Goal: Task Accomplishment & Management: Manage account settings

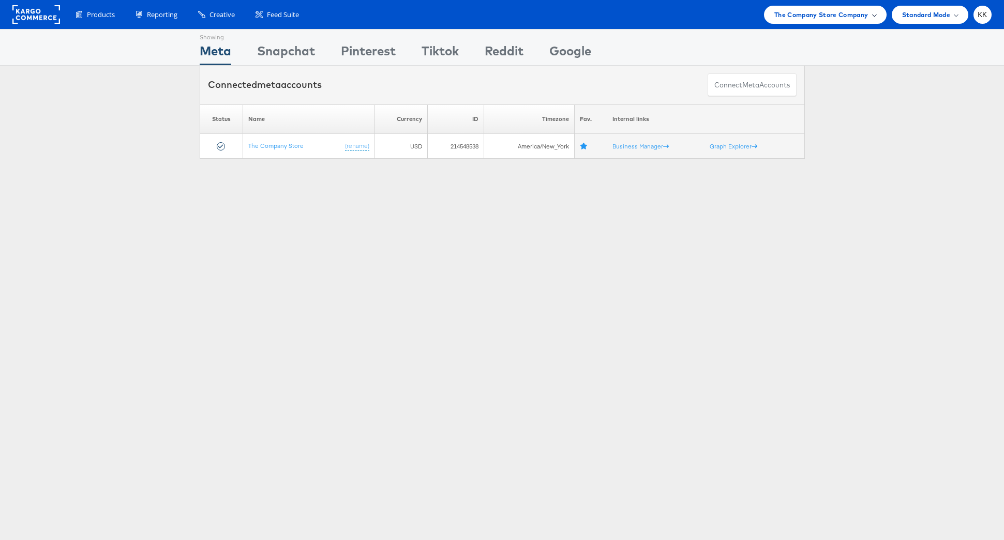
click at [789, 9] on span "The Company Store Company" at bounding box center [821, 14] width 94 height 11
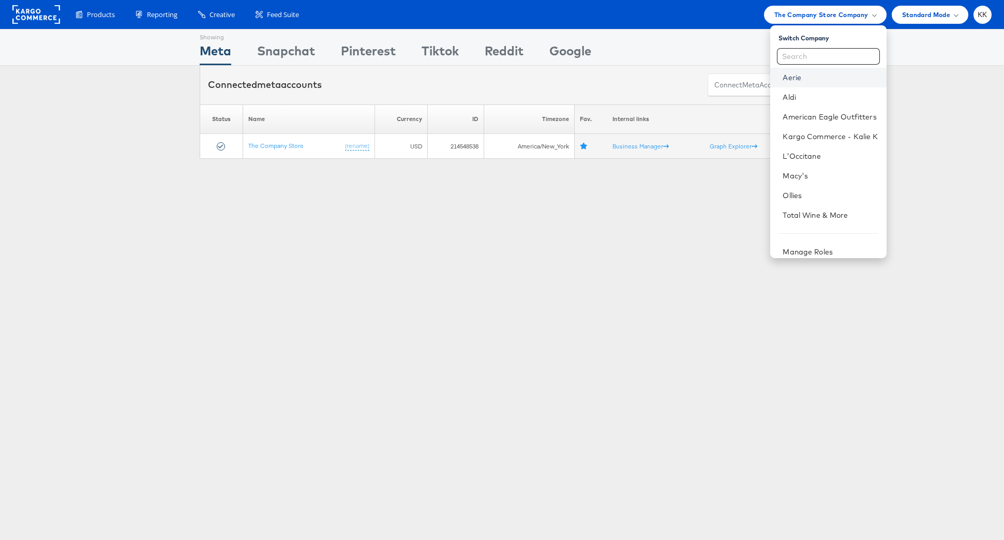
click at [807, 80] on link "Aerie" at bounding box center [830, 77] width 95 height 10
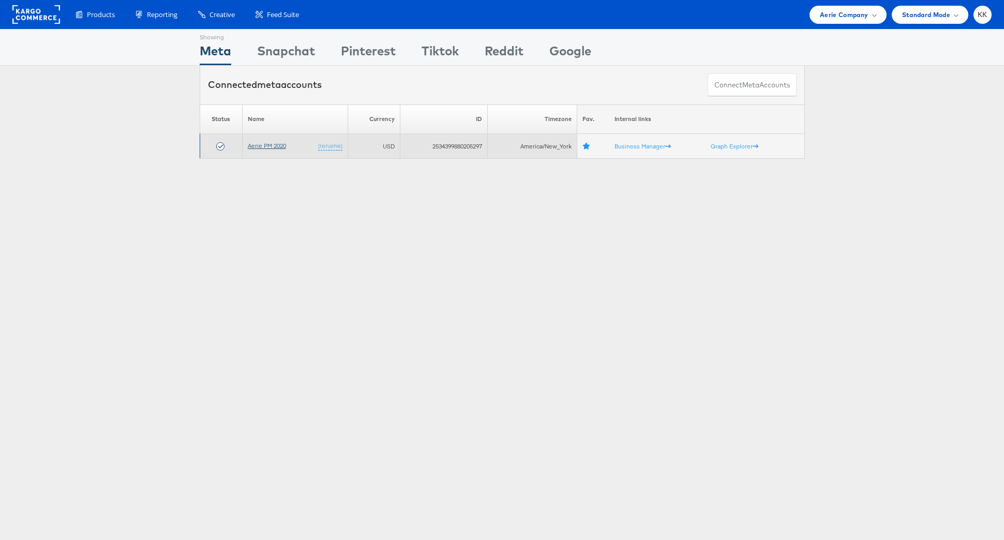
click at [270, 143] on link "Aerie PM 2020" at bounding box center [267, 146] width 38 height 8
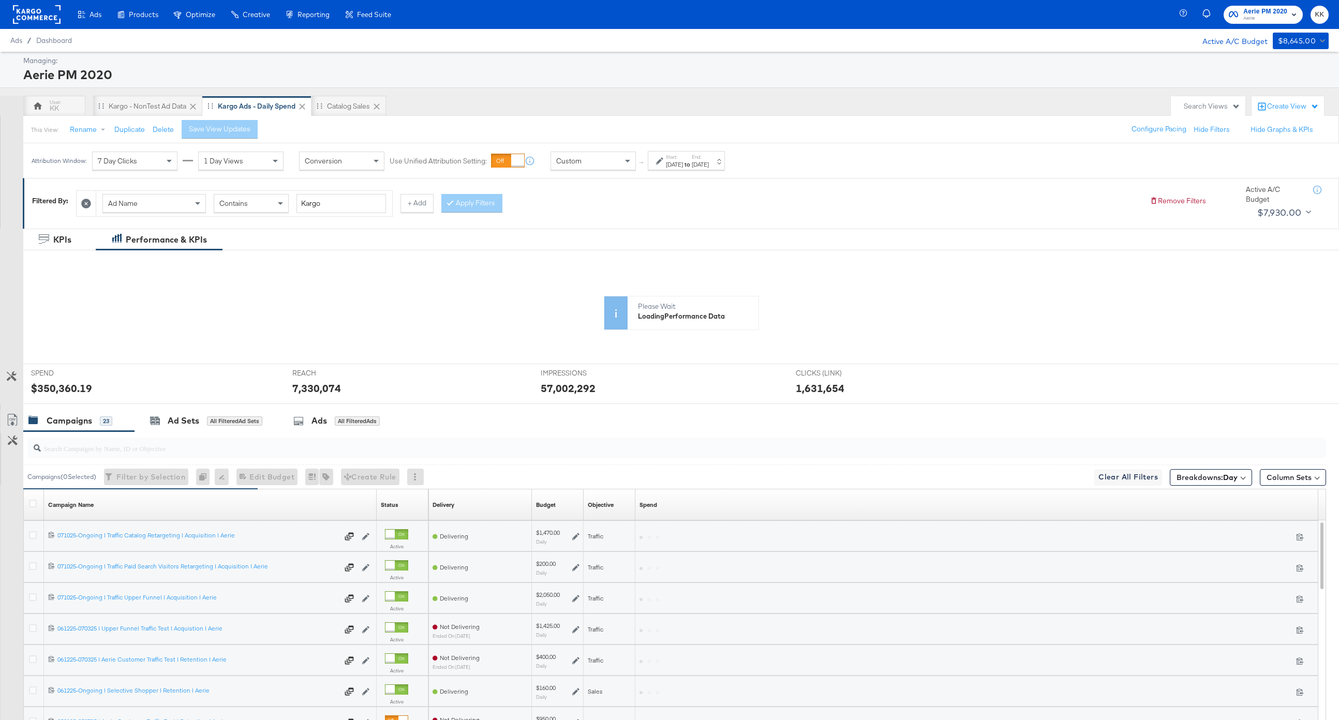
click at [337, 79] on div "Aerie PM 2020" at bounding box center [674, 75] width 1303 height 18
click at [337, 98] on div "Catalog Sales" at bounding box center [348, 106] width 74 height 21
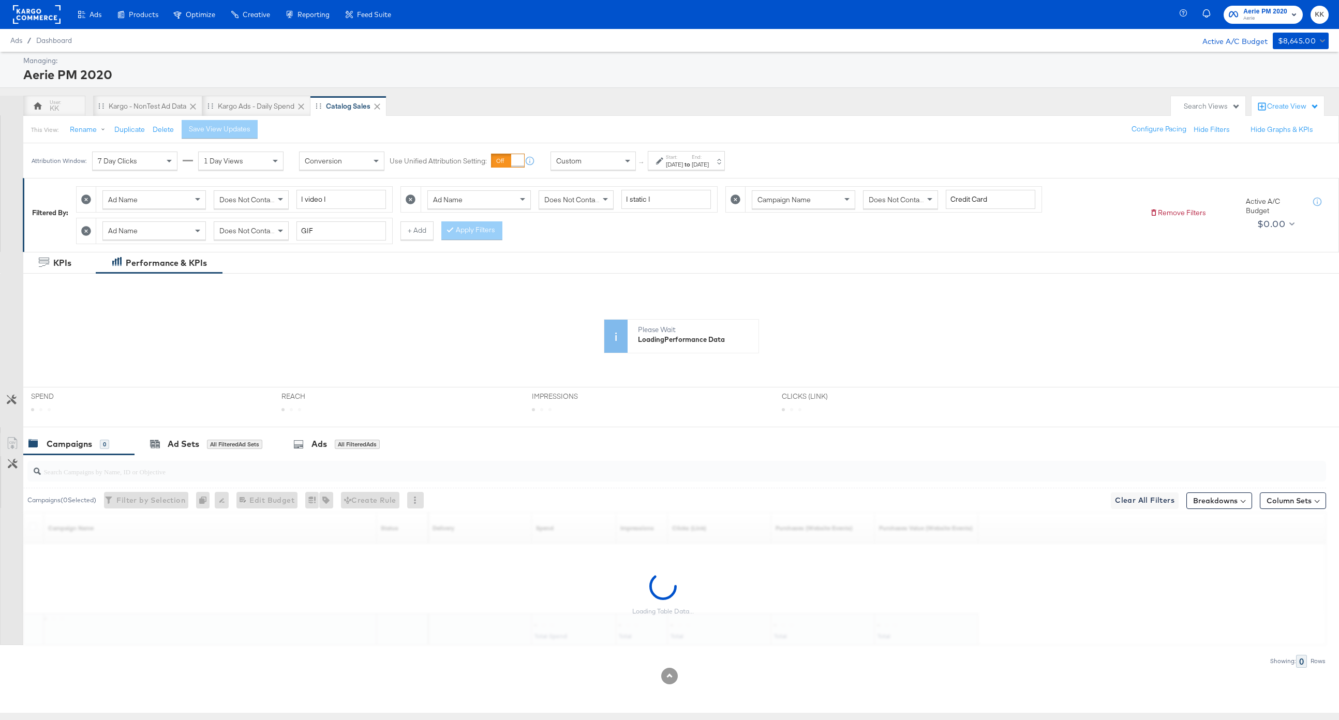
click at [709, 162] on div "[DATE]" at bounding box center [700, 164] width 17 height 8
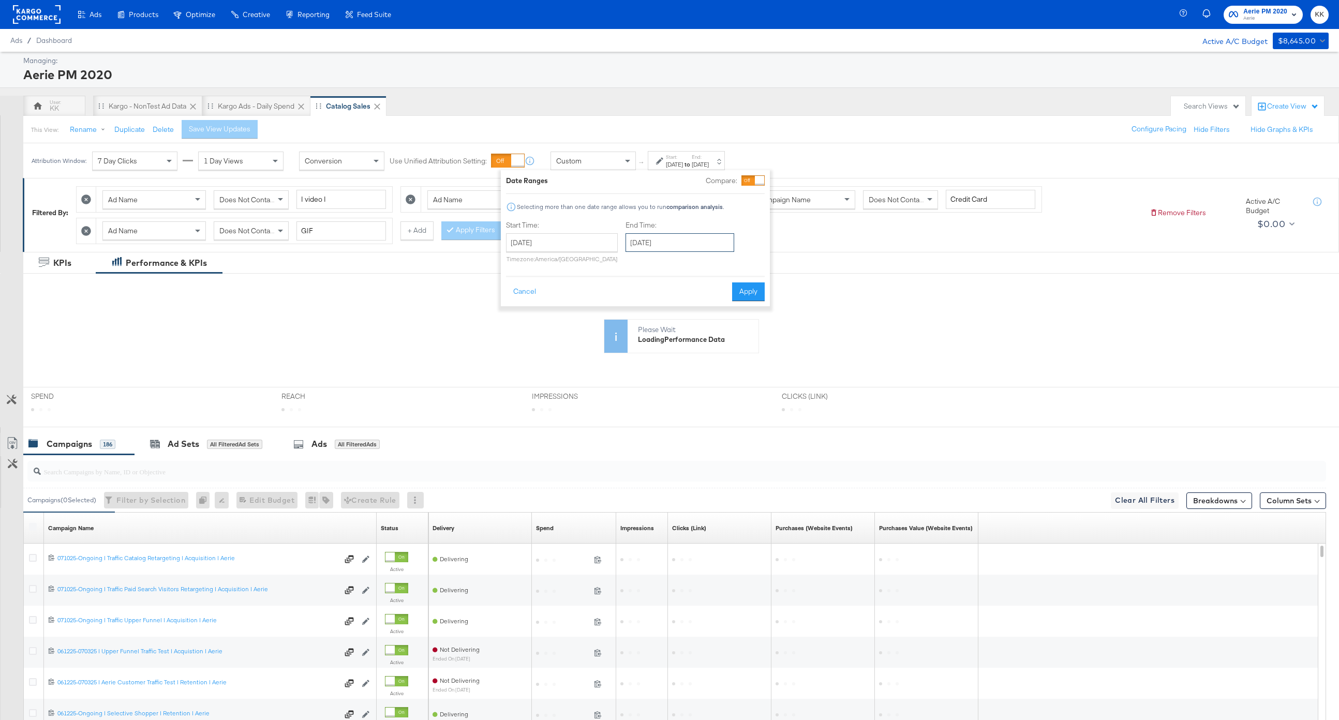
click at [679, 248] on input "[DATE]" at bounding box center [679, 242] width 109 height 19
click at [636, 339] on td "17" at bounding box center [638, 338] width 18 height 14
type input "[DATE]"
click at [753, 293] on button "Apply" at bounding box center [748, 291] width 33 height 19
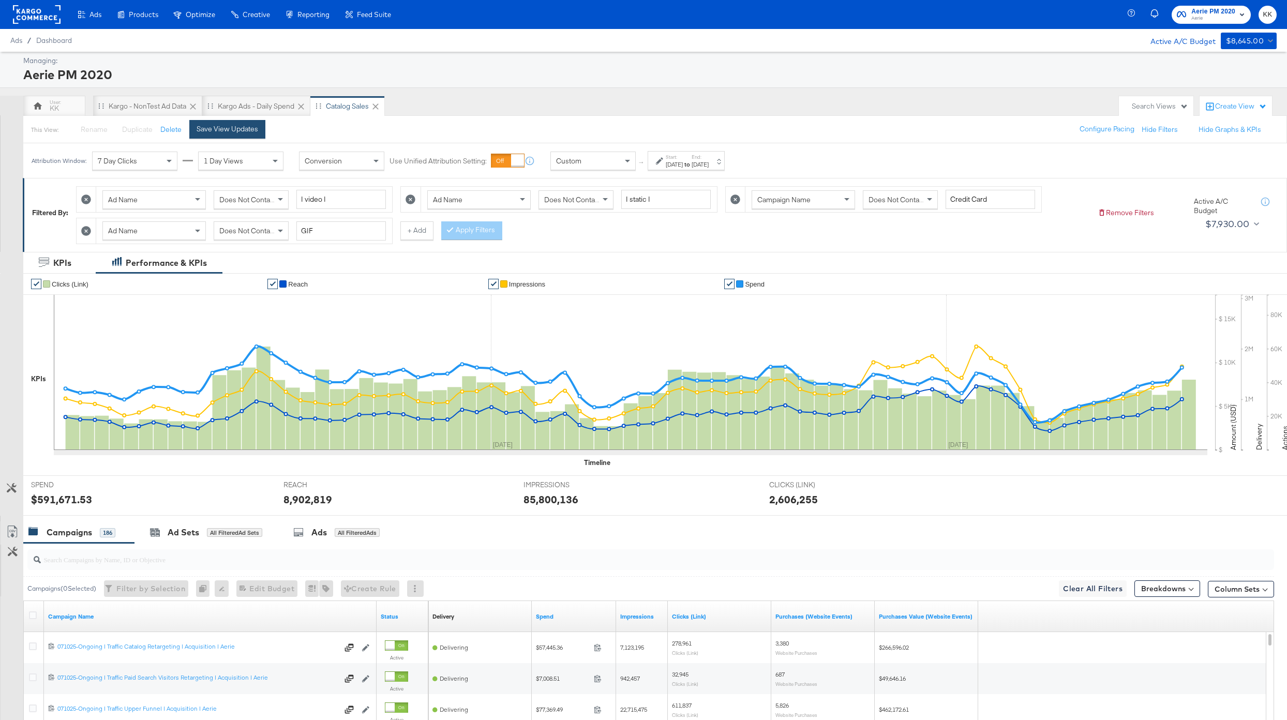
click at [247, 126] on div "Save View Updates" at bounding box center [228, 129] width 62 height 10
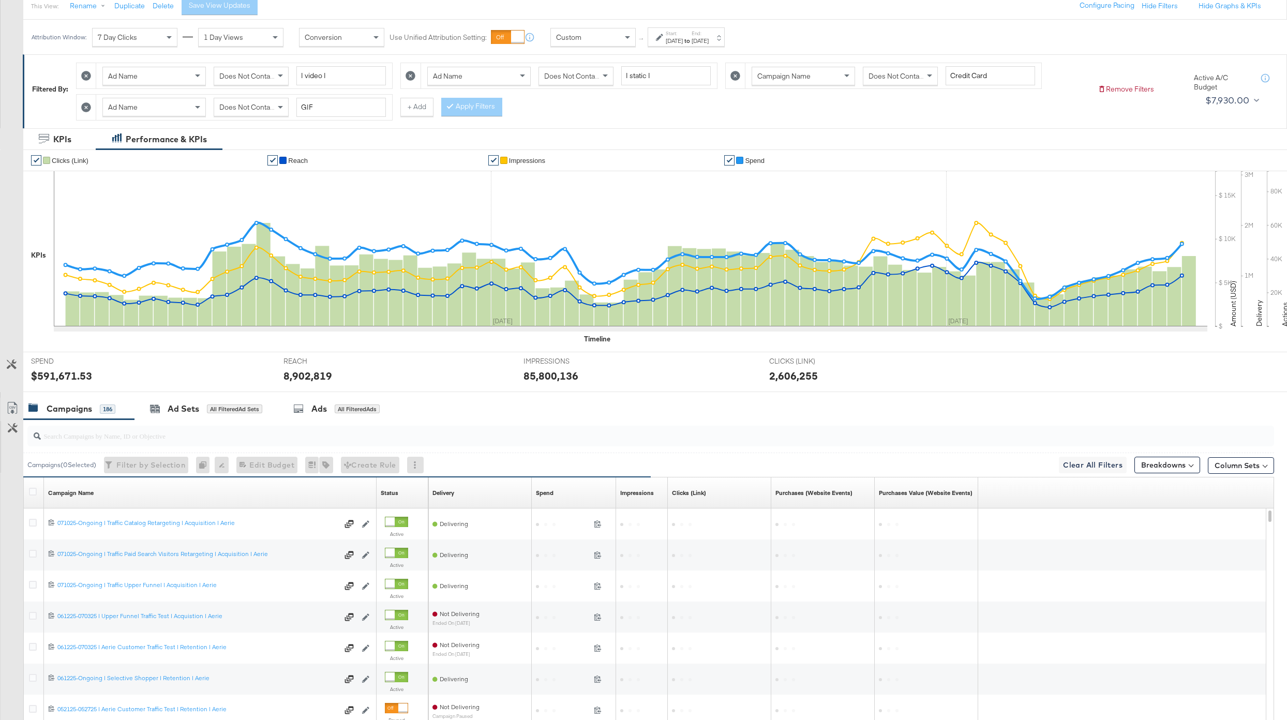
scroll to position [134, 0]
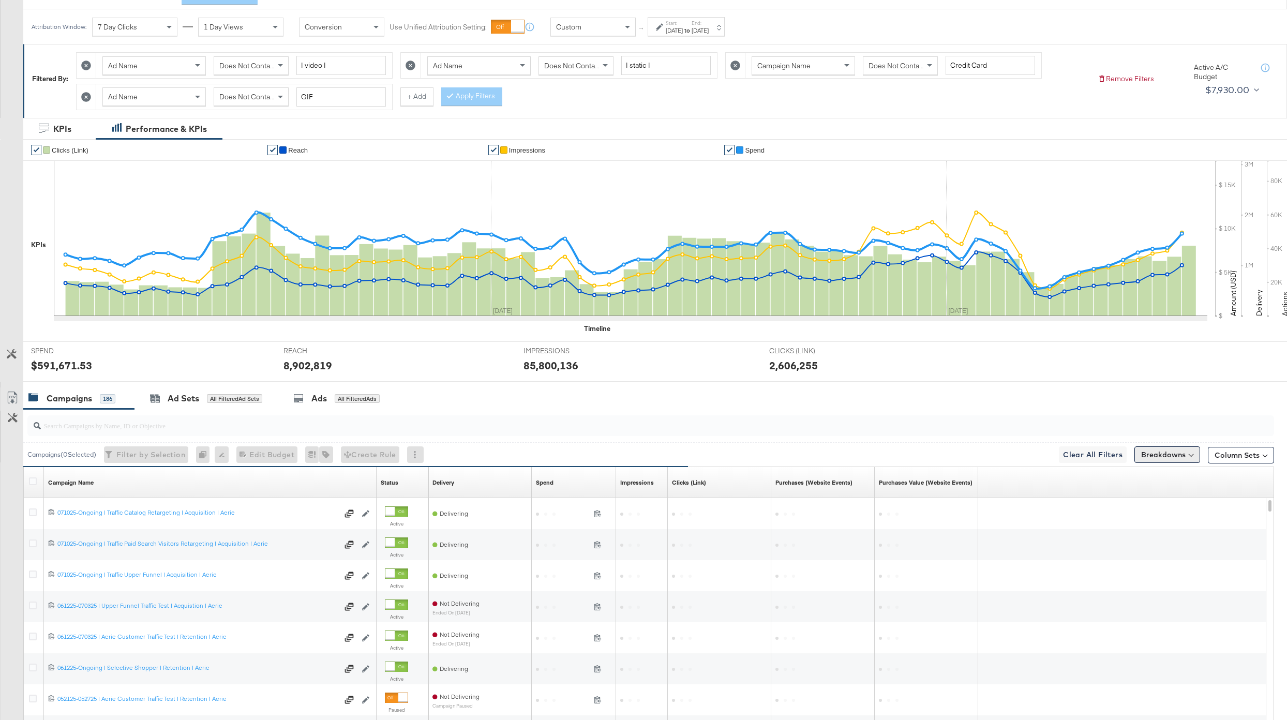
click at [1004, 459] on button "Breakdowns" at bounding box center [1167, 454] width 66 height 17
click at [1004, 521] on link "Time" at bounding box center [1142, 517] width 114 height 17
click at [1004, 540] on div "Day" at bounding box center [1143, 543] width 112 height 10
click at [1004, 540] on button "Apply Breakdown" at bounding box center [1142, 614] width 71 height 19
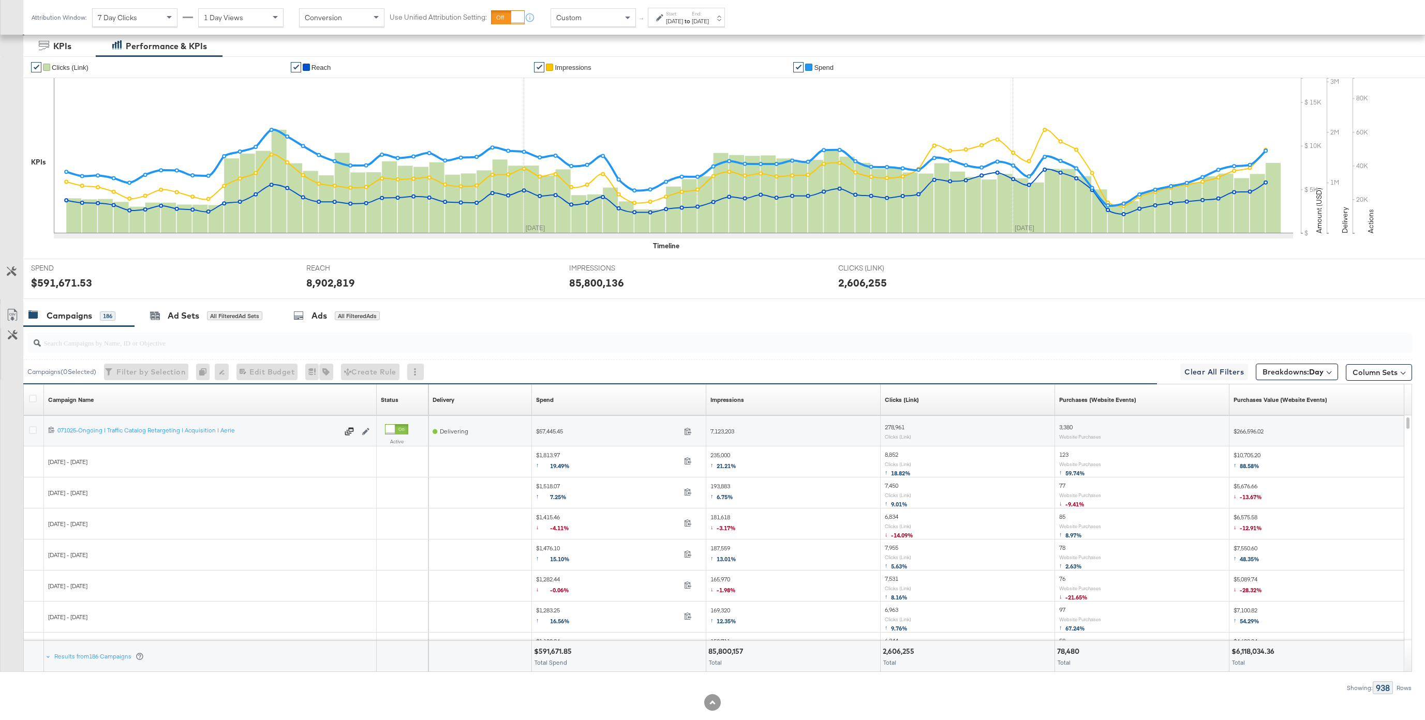
scroll to position [236, 0]
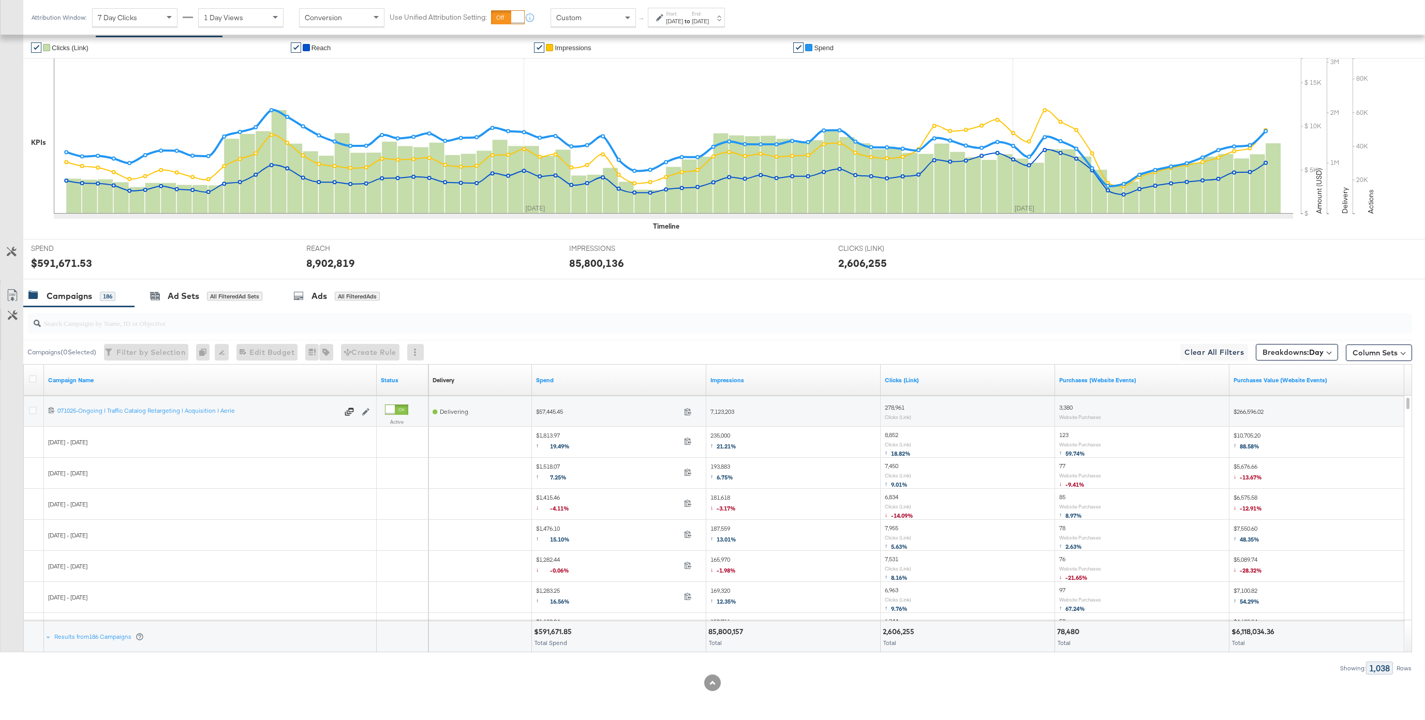
click at [31, 373] on div at bounding box center [34, 380] width 19 height 19
click at [32, 377] on icon at bounding box center [33, 379] width 8 height 8
click at [0, 0] on input "checkbox" at bounding box center [0, 0] width 0 height 0
click at [11, 293] on icon at bounding box center [12, 295] width 12 height 12
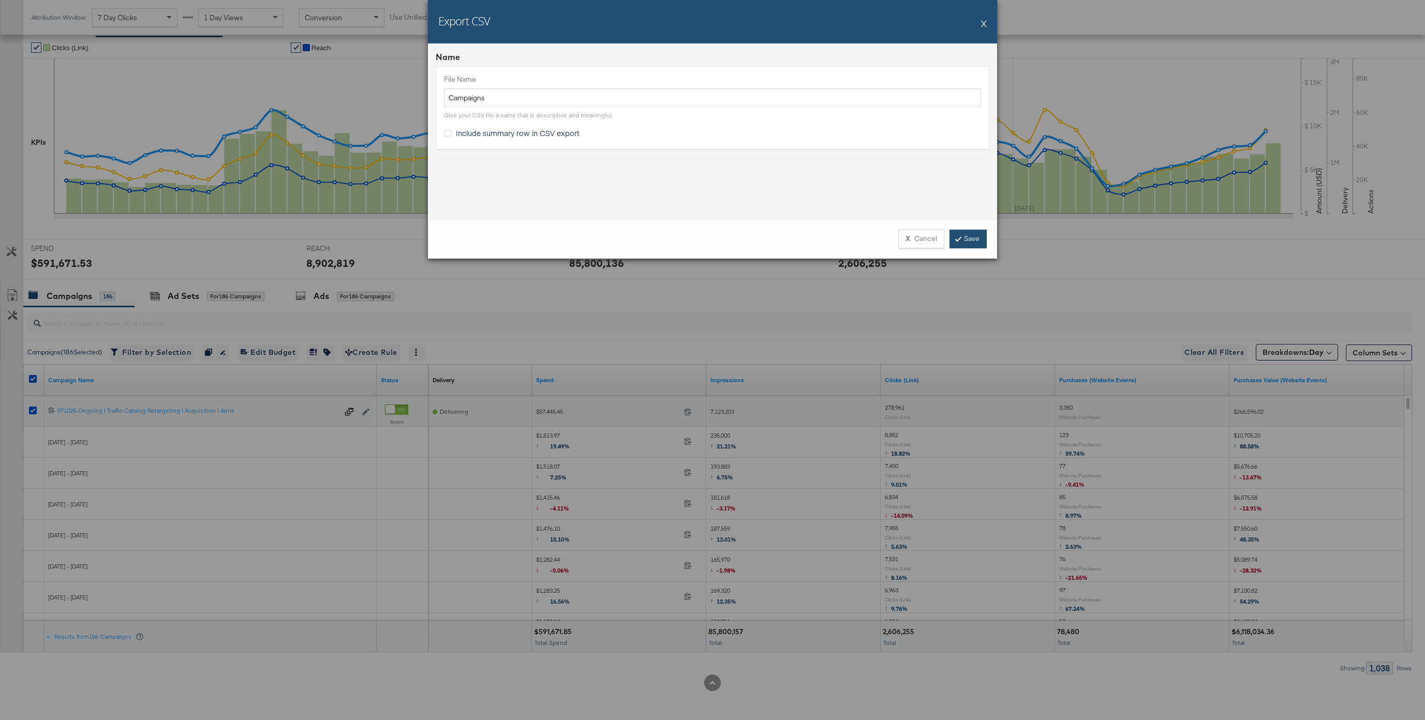
click at [974, 245] on link "Save" at bounding box center [967, 239] width 37 height 19
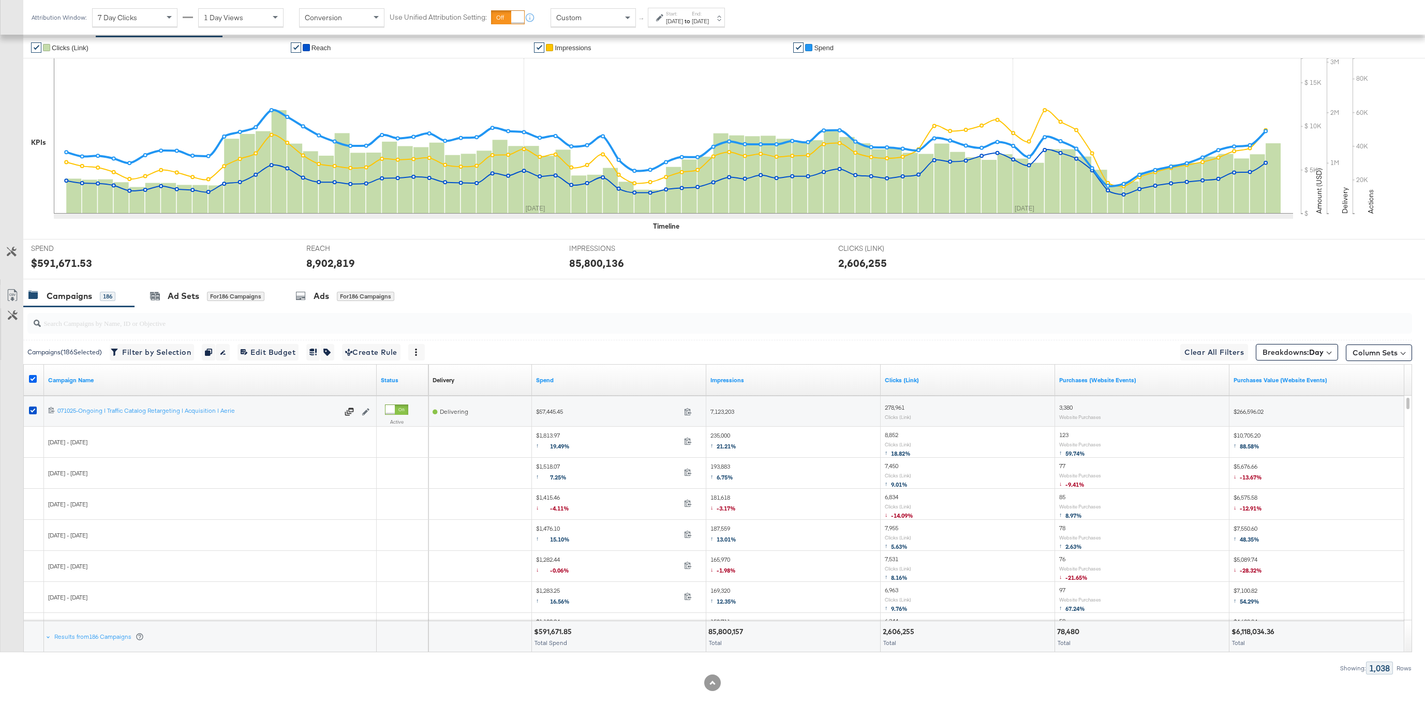
click at [35, 378] on icon at bounding box center [33, 379] width 8 height 8
click at [0, 0] on input "checkbox" at bounding box center [0, 0] width 0 height 0
click at [324, 293] on div "Ads" at bounding box center [319, 296] width 16 height 12
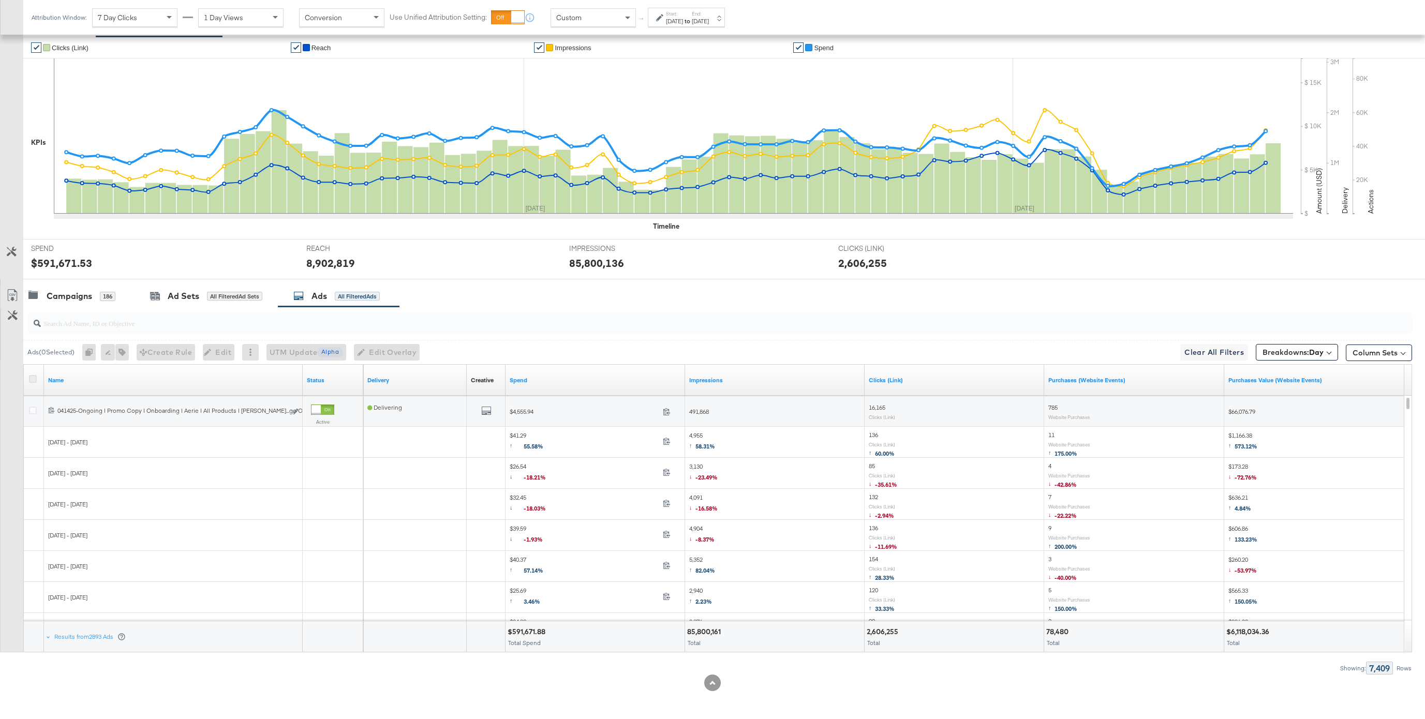
click at [29, 376] on icon at bounding box center [33, 379] width 8 height 8
click at [0, 0] on input "checkbox" at bounding box center [0, 0] width 0 height 0
click at [14, 290] on icon at bounding box center [11, 295] width 9 height 12
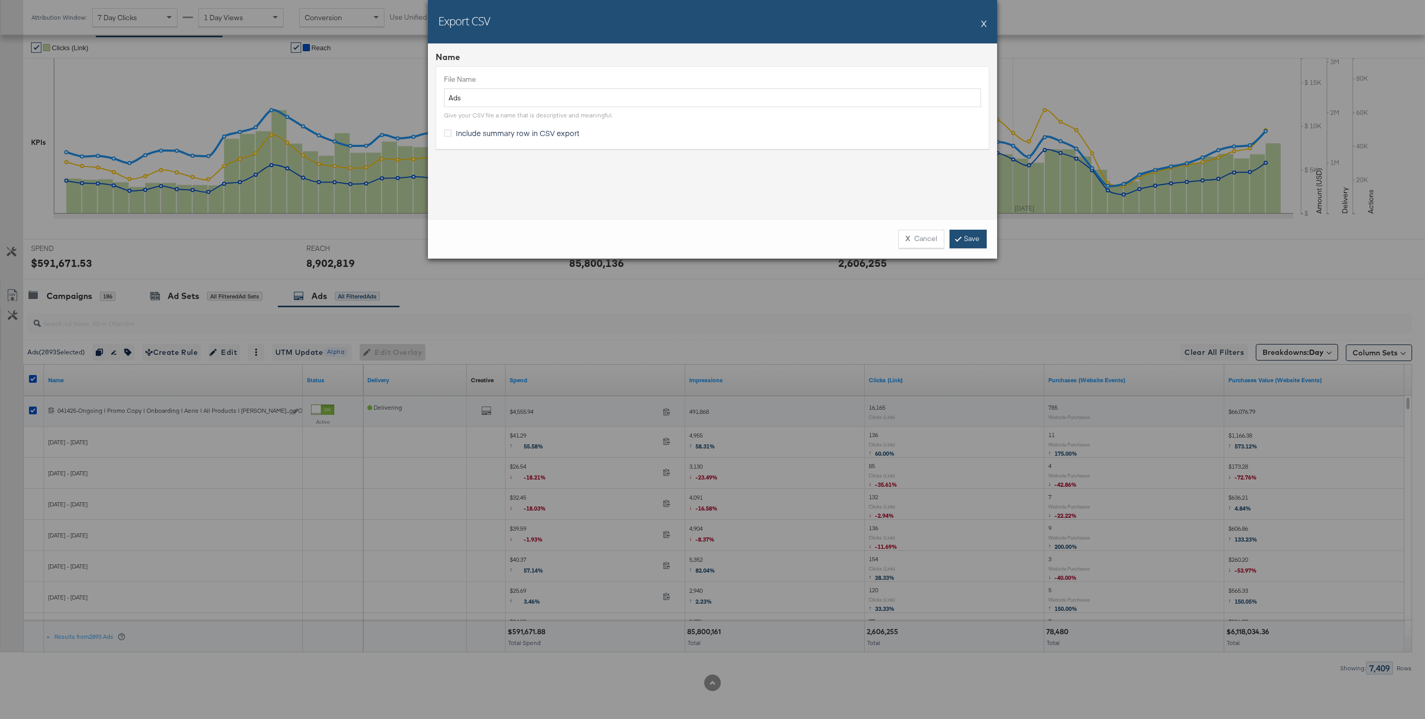
click at [970, 236] on link "Save" at bounding box center [967, 239] width 37 height 19
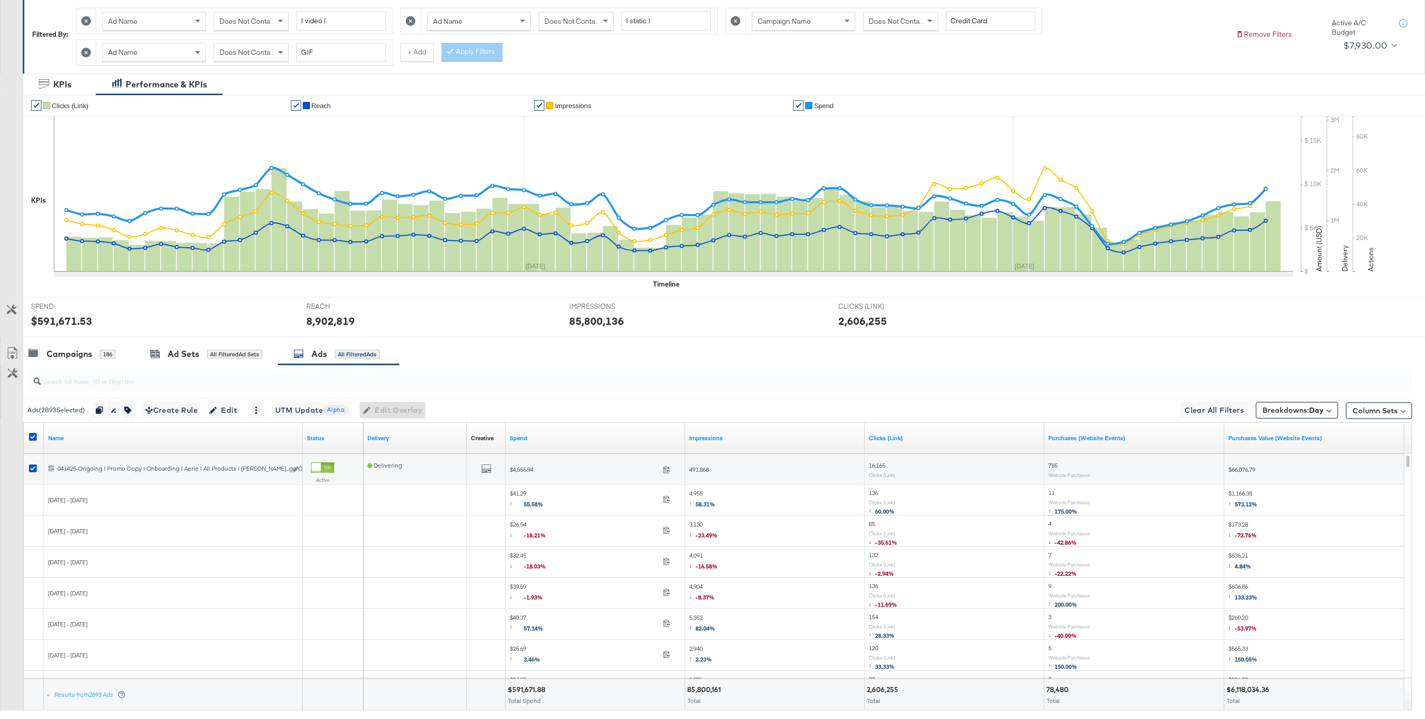
scroll to position [237, 0]
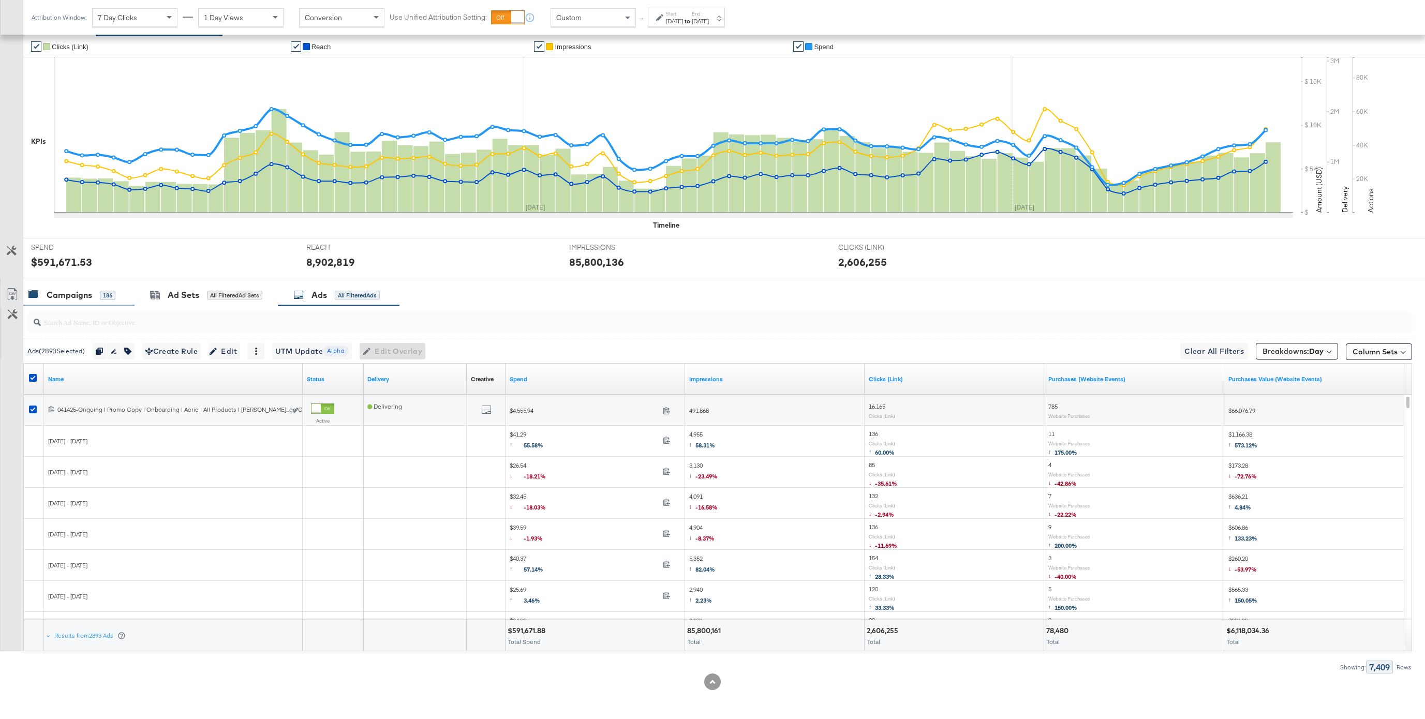
click at [89, 296] on div "Campaigns" at bounding box center [70, 295] width 46 height 12
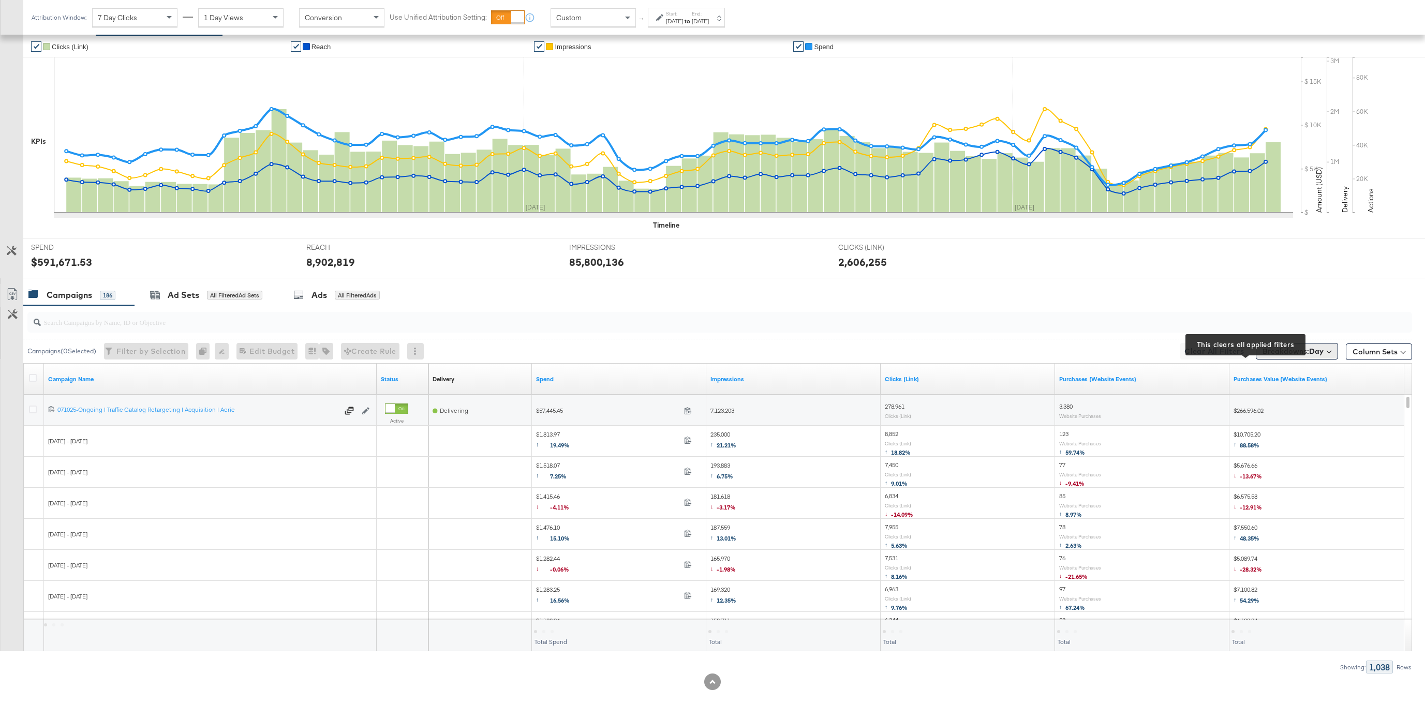
click at [1004, 353] on span "Breakdowns: Day" at bounding box center [1292, 351] width 61 height 10
click at [1004, 371] on button "[Reset]" at bounding box center [1320, 370] width 26 height 17
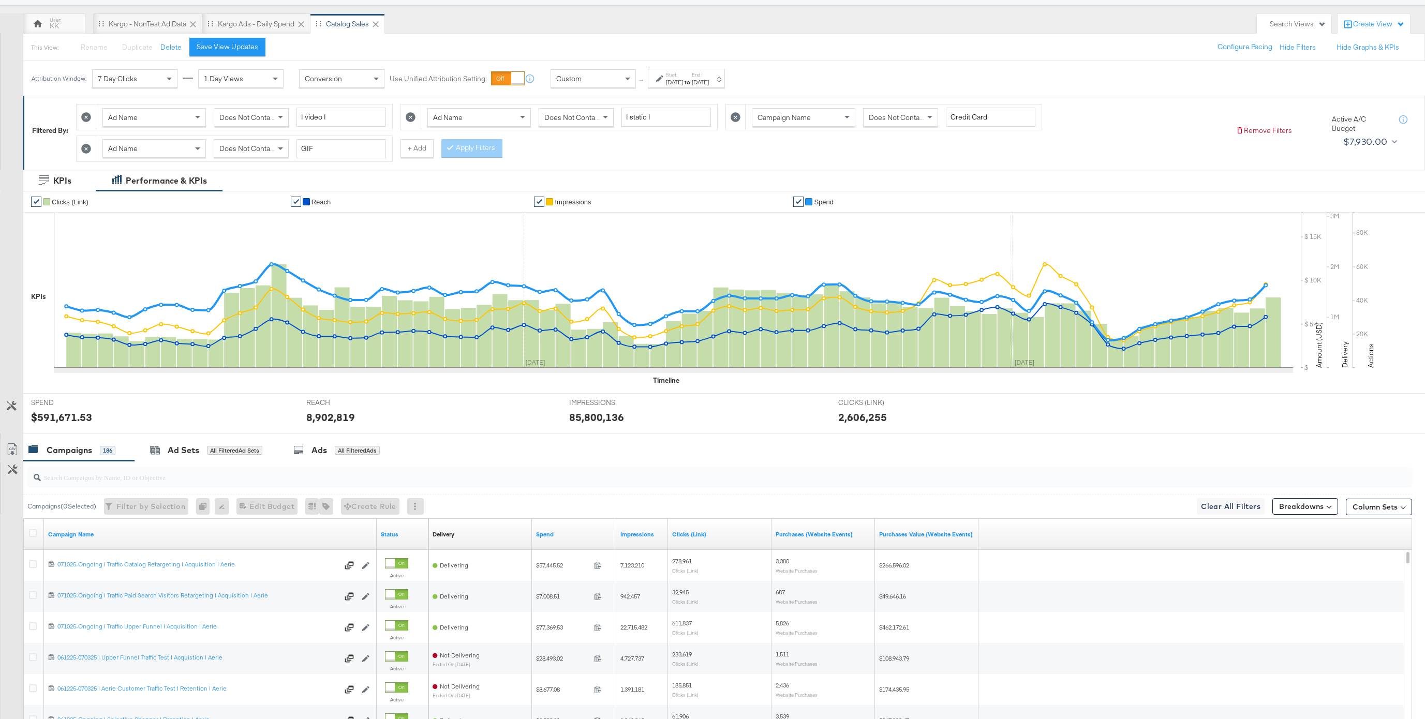
click at [673, 78] on div "[DATE]" at bounding box center [674, 82] width 17 height 8
click at [568, 150] on div "Start Time: [DATE] ‹ [DATE] › Su Mo Tu We Th Fr Sa 25 26 27 28 29 30 31 1 2 3 4…" at bounding box center [562, 161] width 112 height 47
click at [568, 160] on input "[DATE]" at bounding box center [562, 160] width 112 height 19
click at [617, 181] on span "›" at bounding box center [624, 182] width 16 height 16
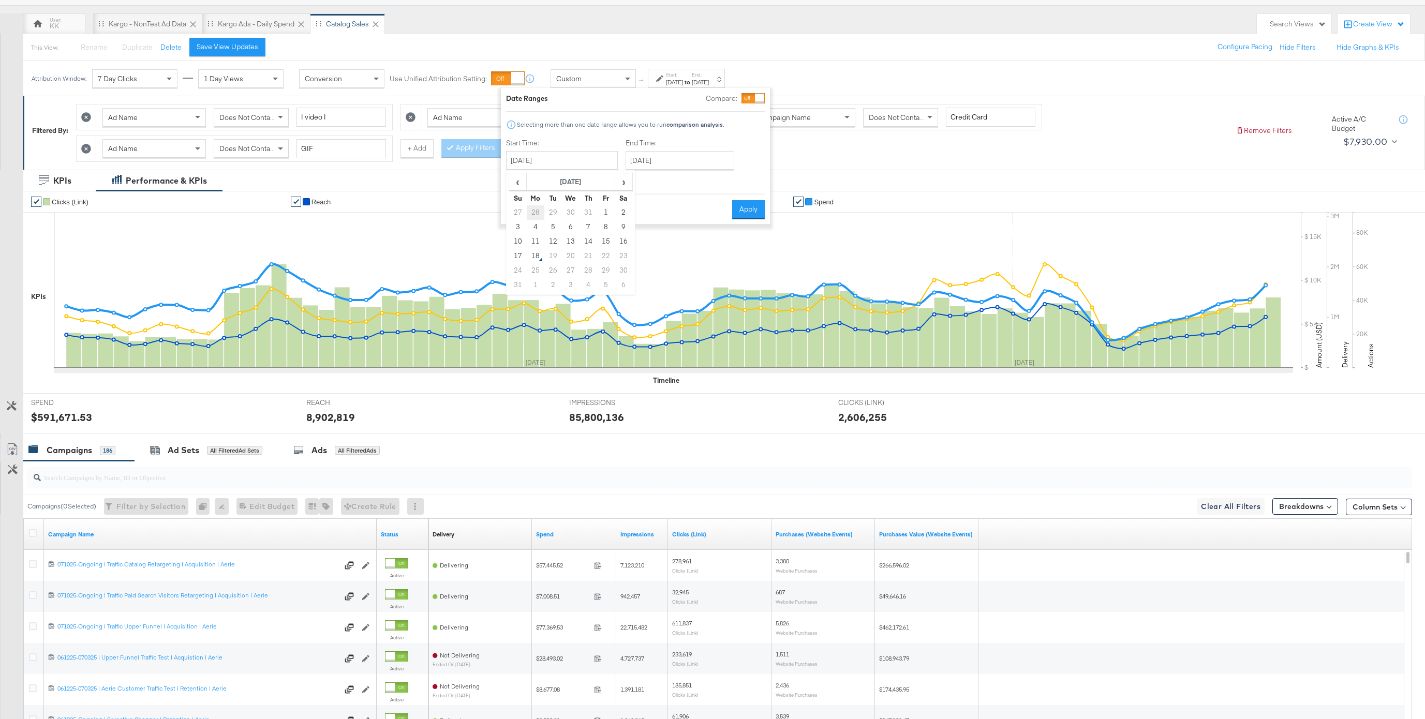
click at [540, 211] on td "28" at bounding box center [536, 212] width 18 height 14
type input "[DATE]"
click at [673, 154] on input "[DATE]" at bounding box center [679, 160] width 109 height 19
click at [633, 225] on td "3" at bounding box center [637, 227] width 18 height 14
type input "[DATE]"
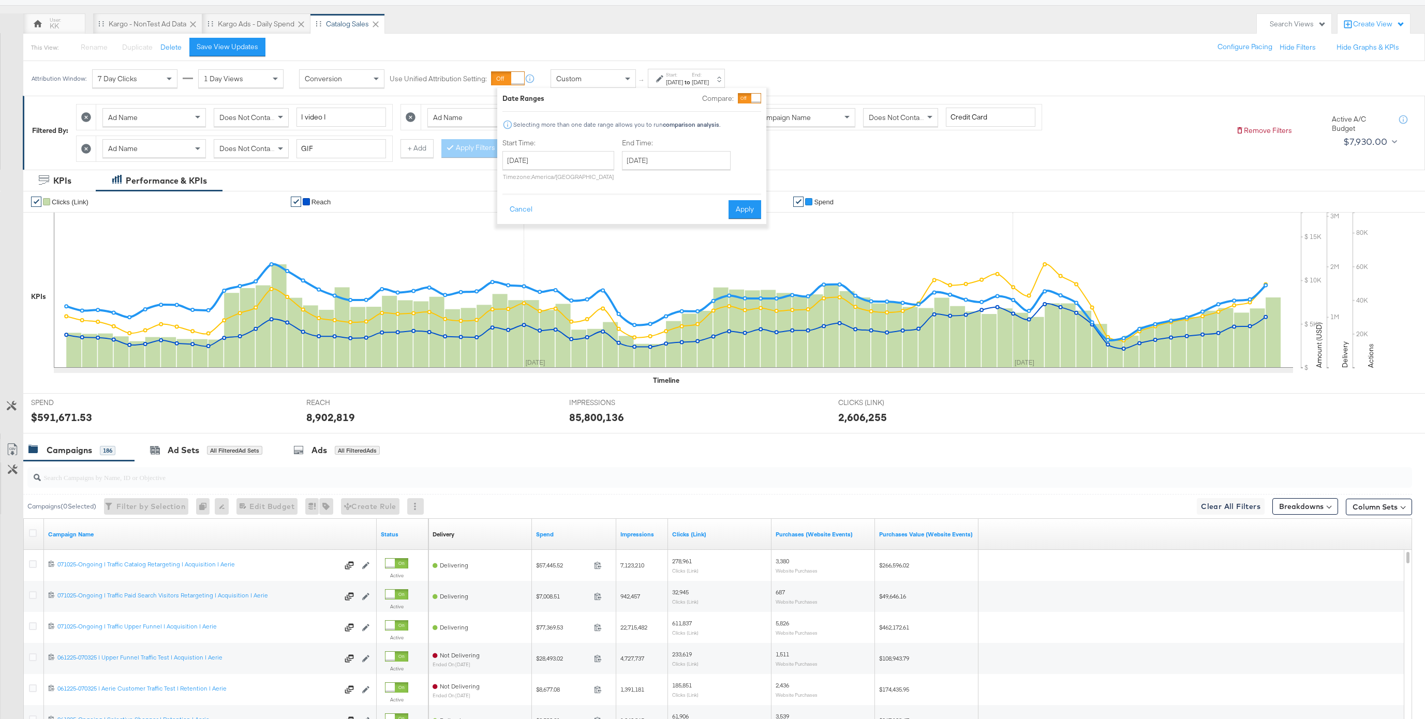
click at [756, 197] on div "Cancel Apply" at bounding box center [631, 205] width 259 height 25
click at [754, 207] on button "Apply" at bounding box center [744, 209] width 33 height 19
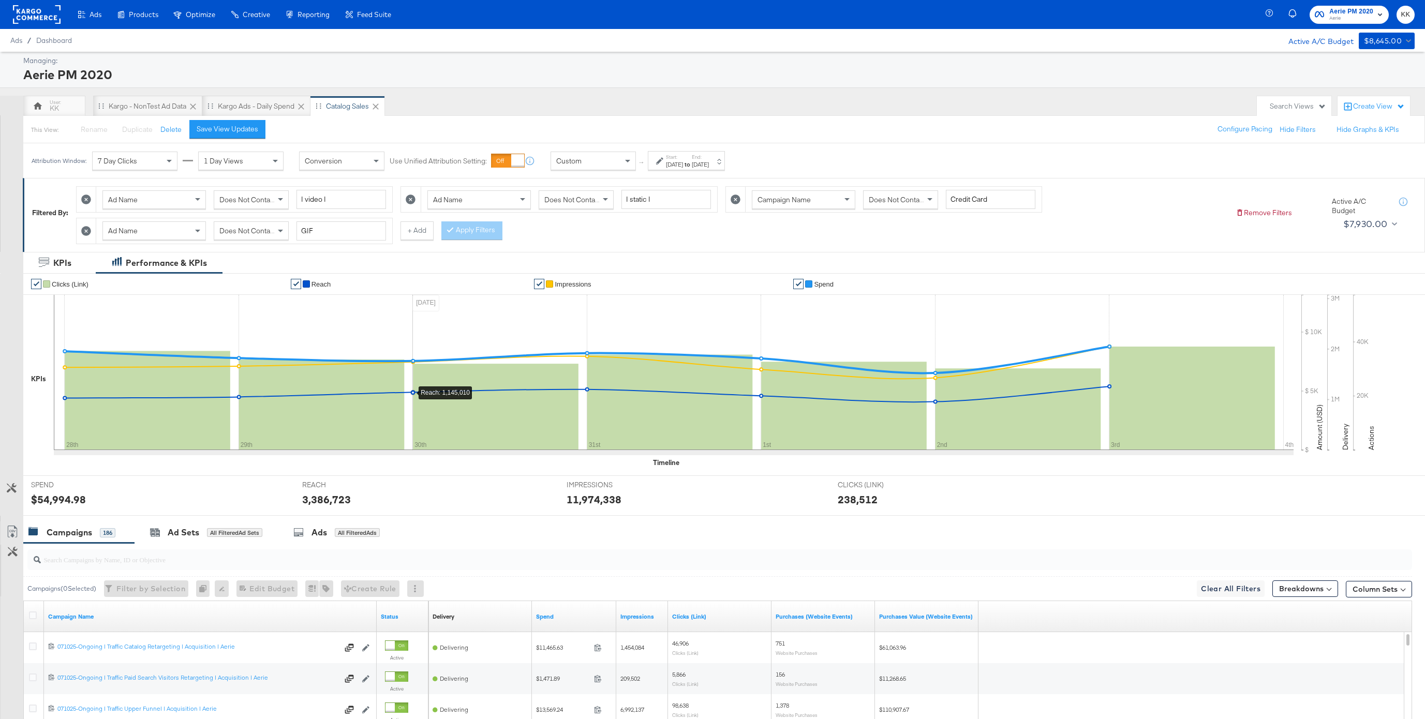
scroll to position [237, 0]
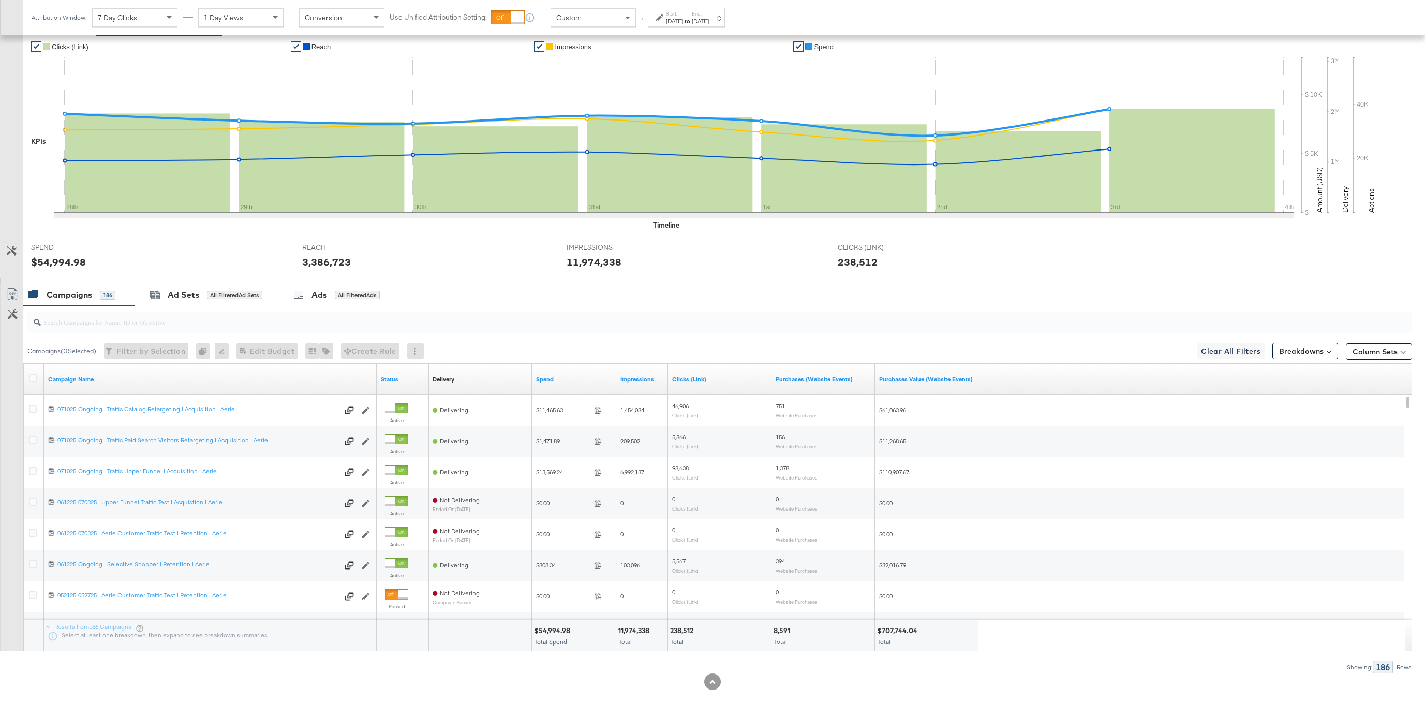
click at [683, 18] on div "[DATE]" at bounding box center [674, 21] width 17 height 8
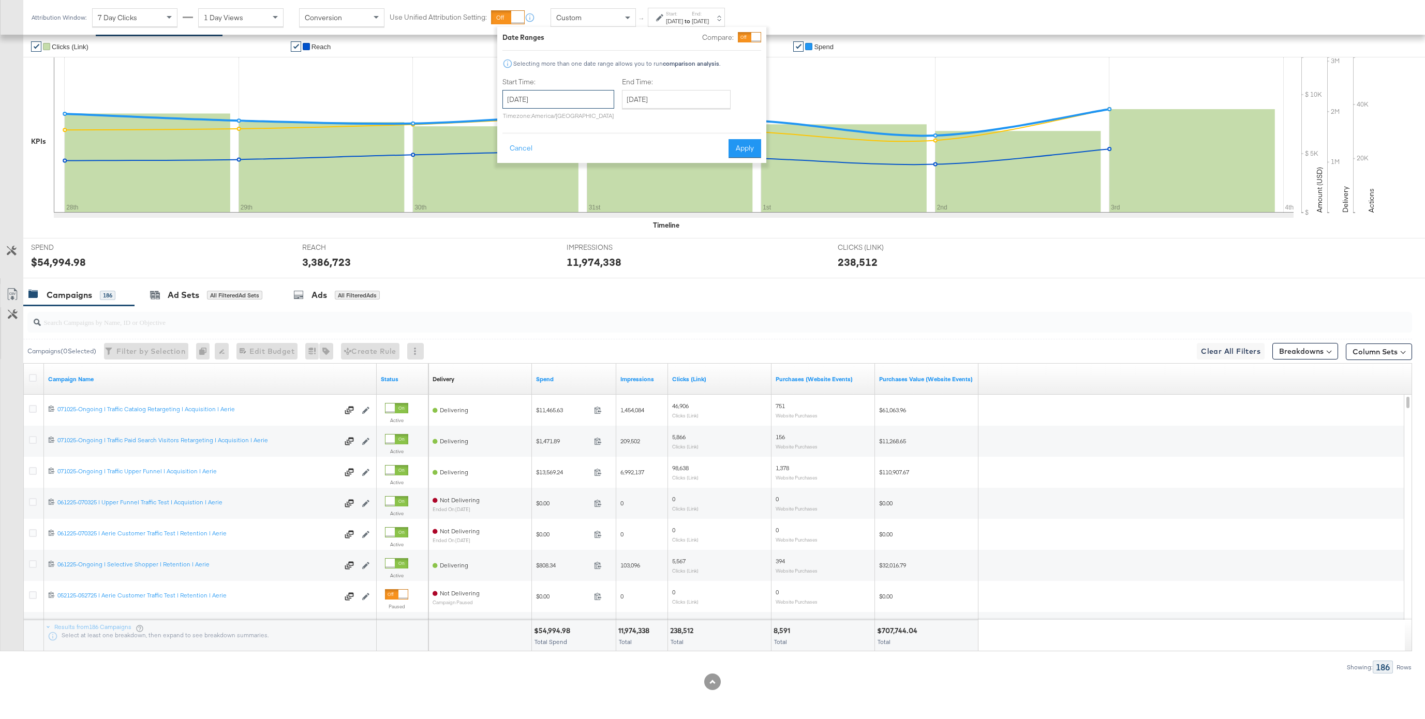
click at [557, 99] on input "[DATE]" at bounding box center [558, 99] width 112 height 19
click at [534, 223] on td "4" at bounding box center [532, 224] width 18 height 14
type input "[DATE]"
click at [662, 96] on input "[DATE]" at bounding box center [675, 99] width 109 height 19
click at [629, 180] on td "10" at bounding box center [633, 180] width 18 height 14
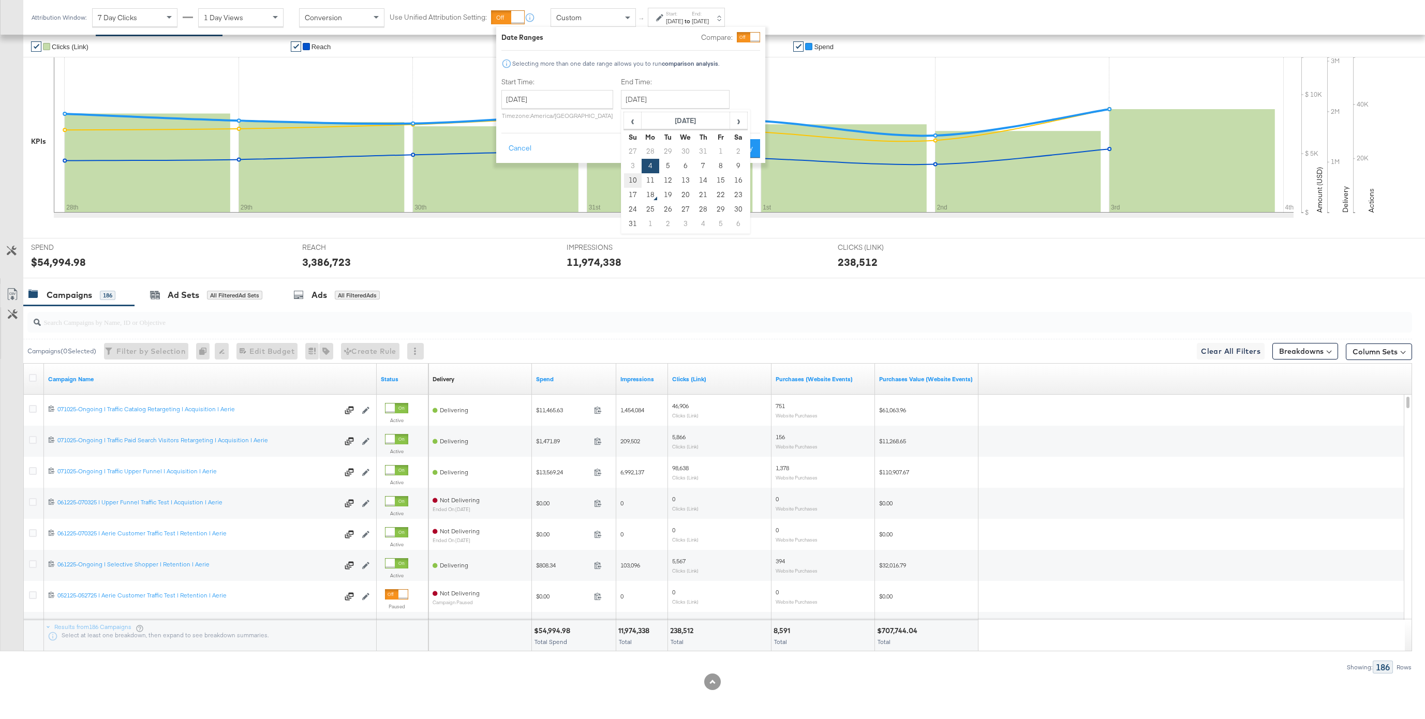
type input "[DATE]"
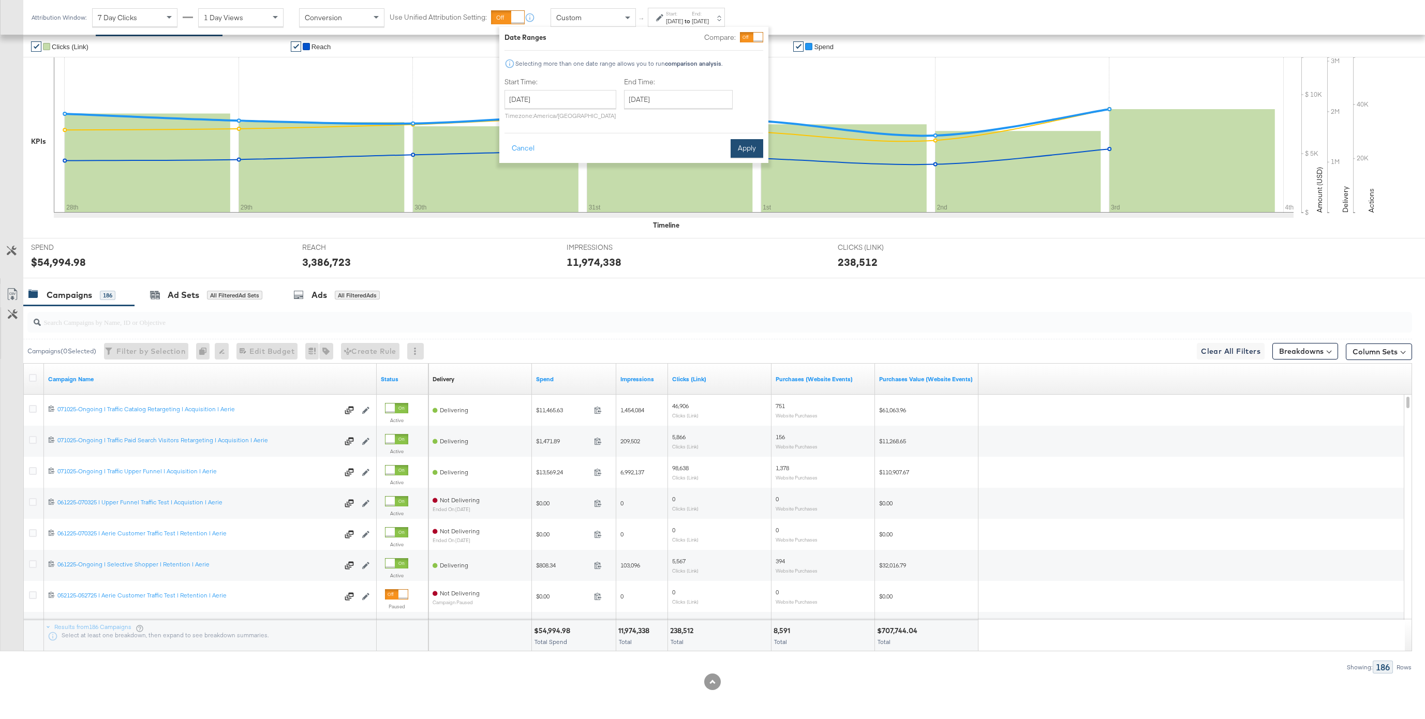
click at [744, 147] on button "Apply" at bounding box center [746, 148] width 33 height 19
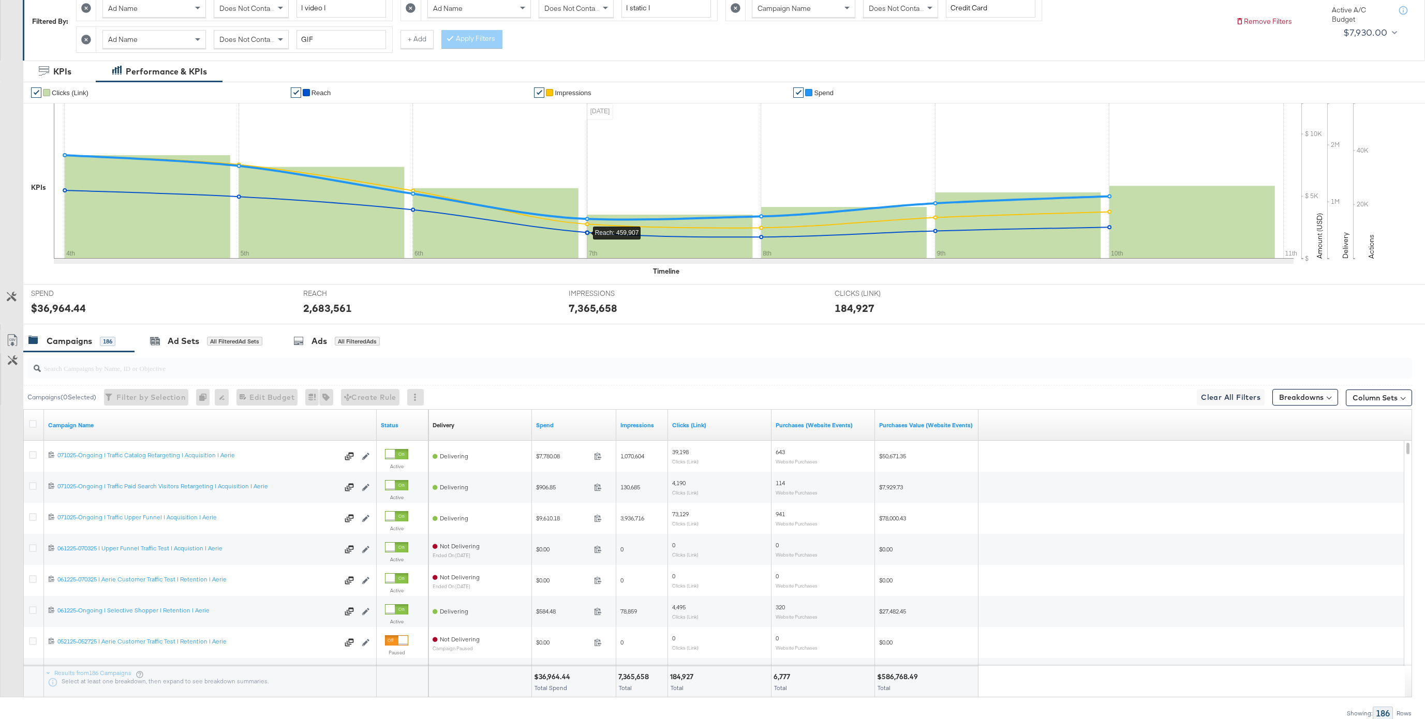
scroll to position [208, 0]
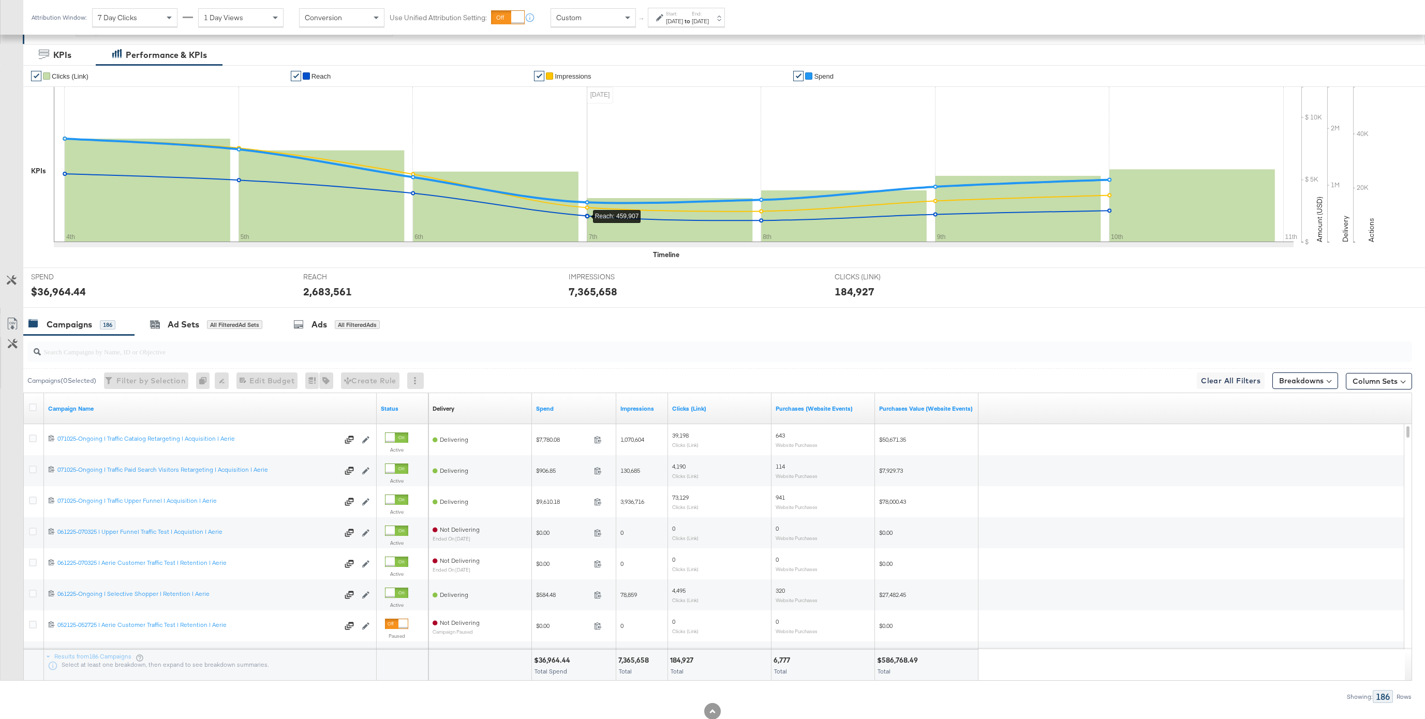
click at [560, 540] on div "$36,964.44" at bounding box center [553, 660] width 39 height 10
copy div "$36,964.44"
click at [630, 540] on div "7,365,658" at bounding box center [635, 660] width 34 height 10
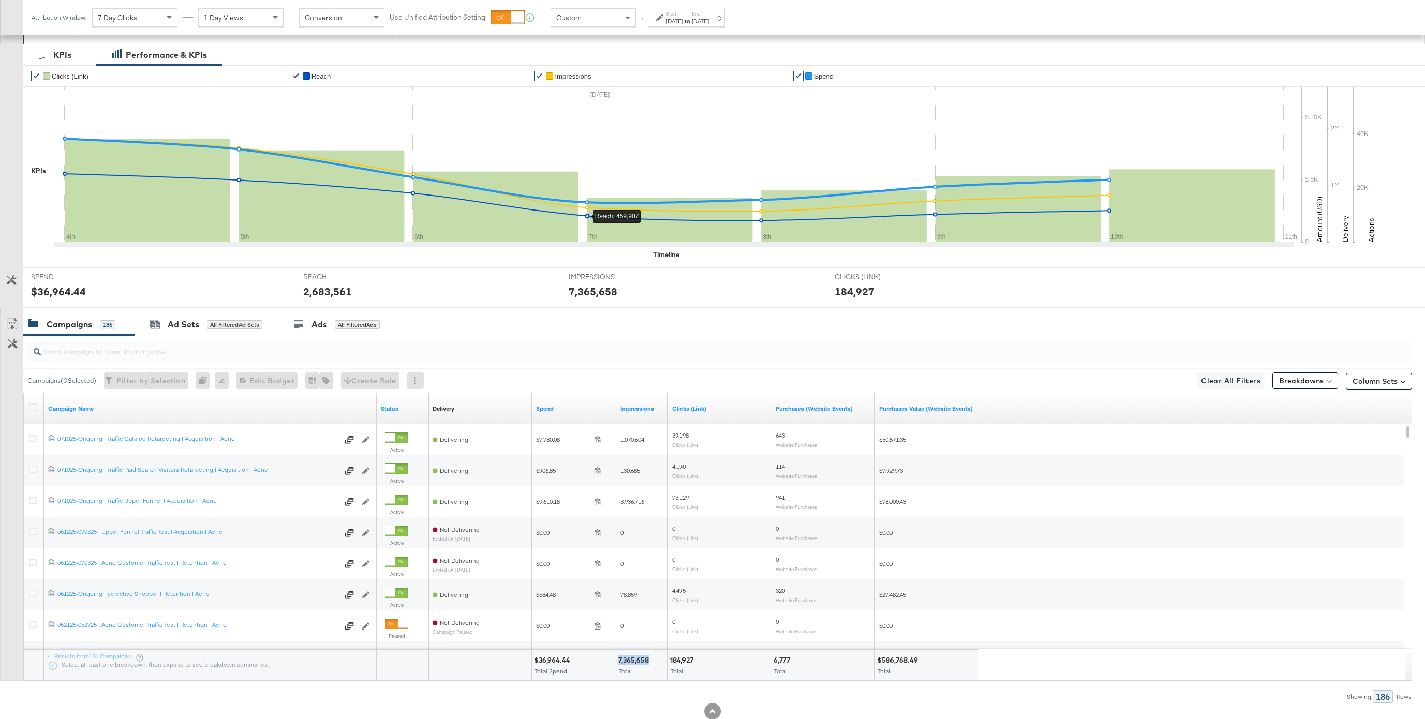
click at [630, 540] on div "7,365,658" at bounding box center [635, 660] width 34 height 10
copy div "7,365,658"
click at [687, 540] on div "184,927" at bounding box center [683, 660] width 26 height 10
copy div "184,927"
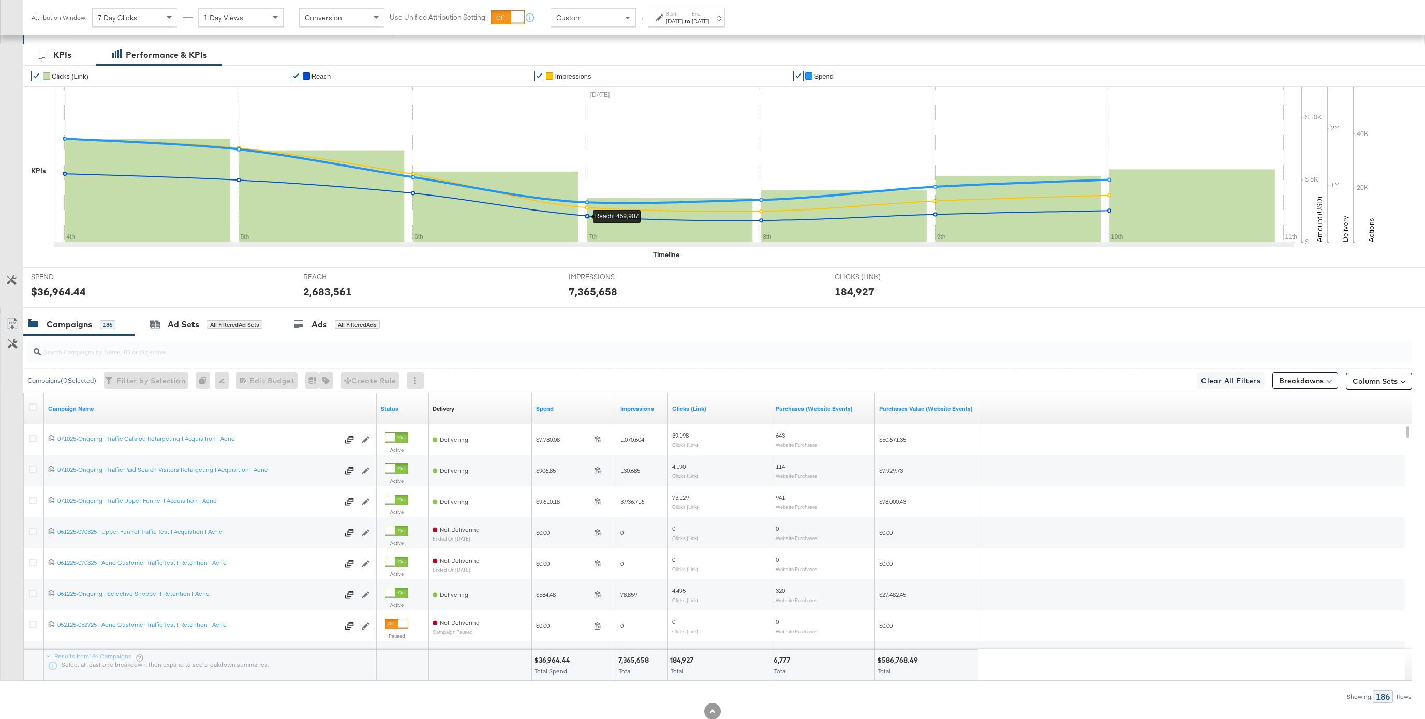
click at [779, 540] on div "6,777" at bounding box center [783, 660] width 20 height 10
copy div "6,777"
click at [896, 540] on div "$586,768.49" at bounding box center [899, 660] width 44 height 10
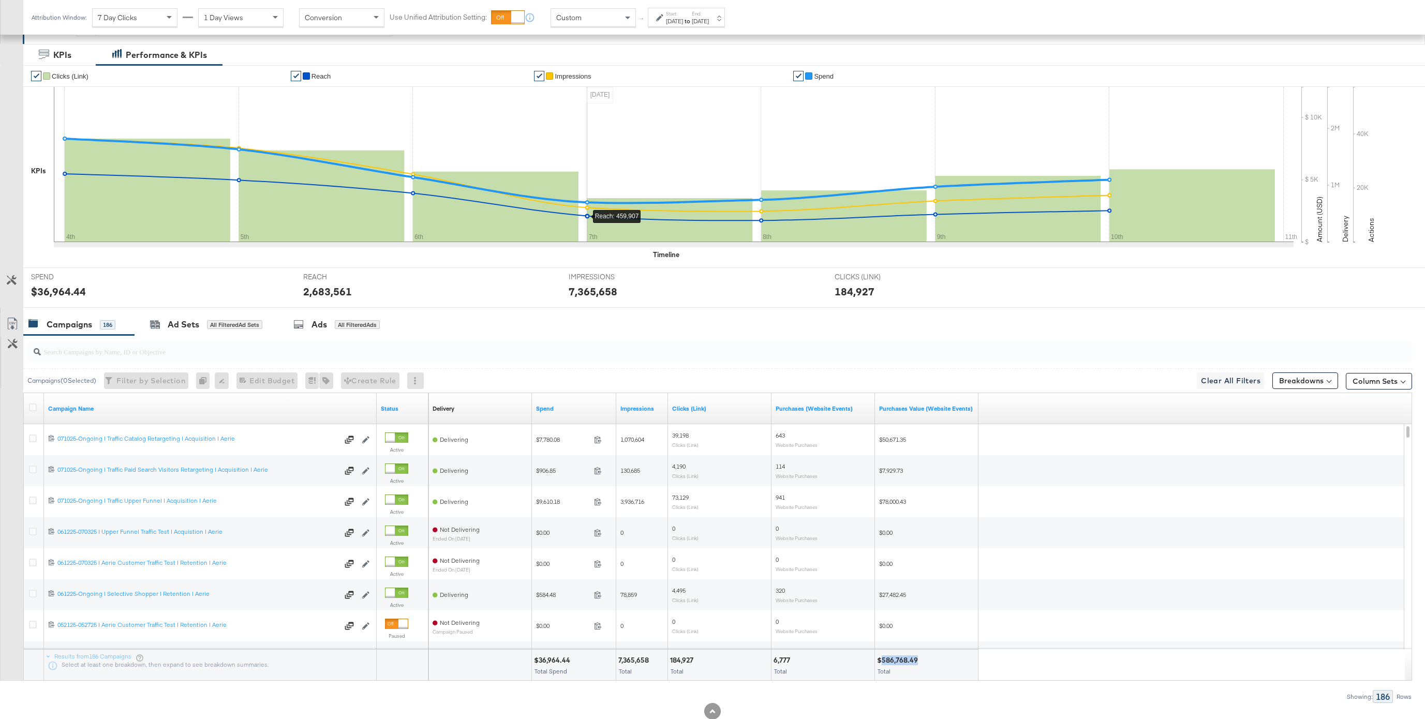
copy div "586,768.49"
click at [669, 21] on div "[DATE]" at bounding box center [674, 21] width 17 height 8
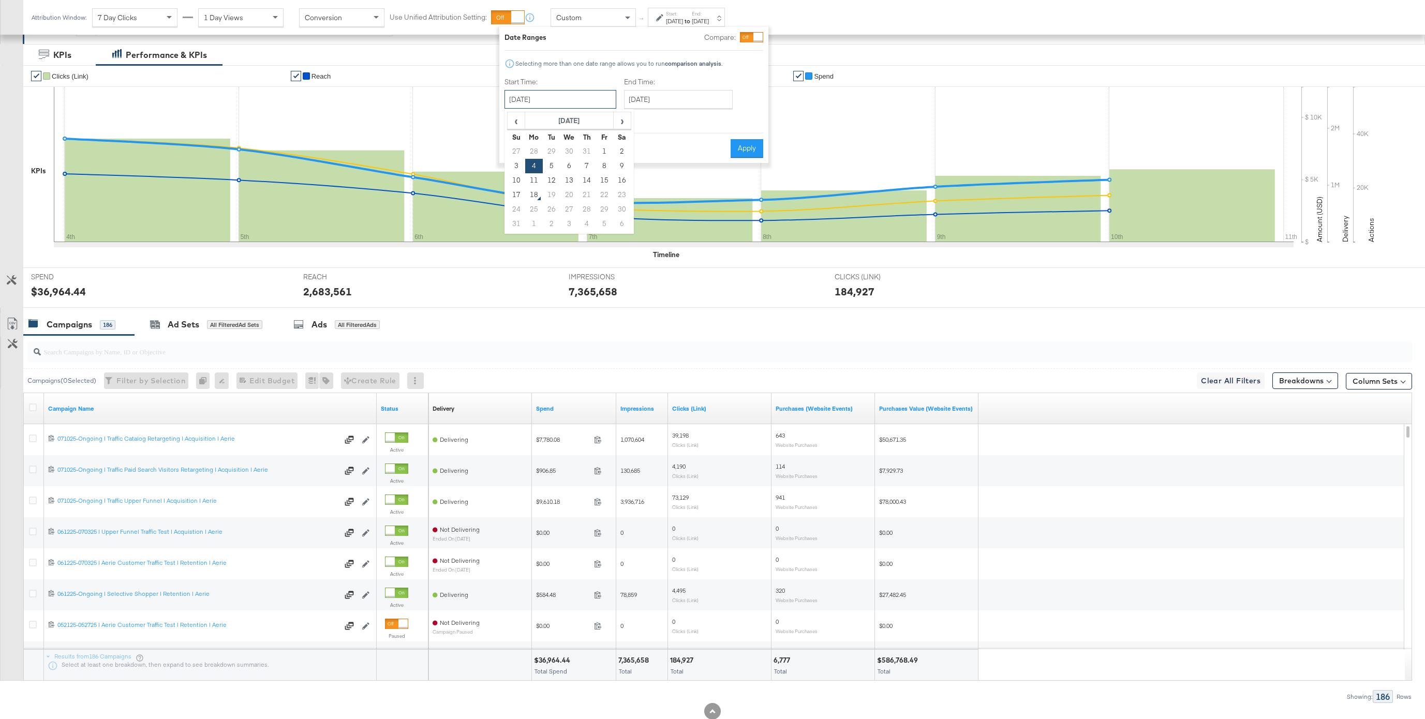
click at [565, 97] on input "[DATE]" at bounding box center [560, 99] width 112 height 19
click at [539, 178] on td "11" at bounding box center [534, 180] width 18 height 14
type input "[DATE]"
click at [657, 99] on input "[DATE]" at bounding box center [682, 99] width 109 height 19
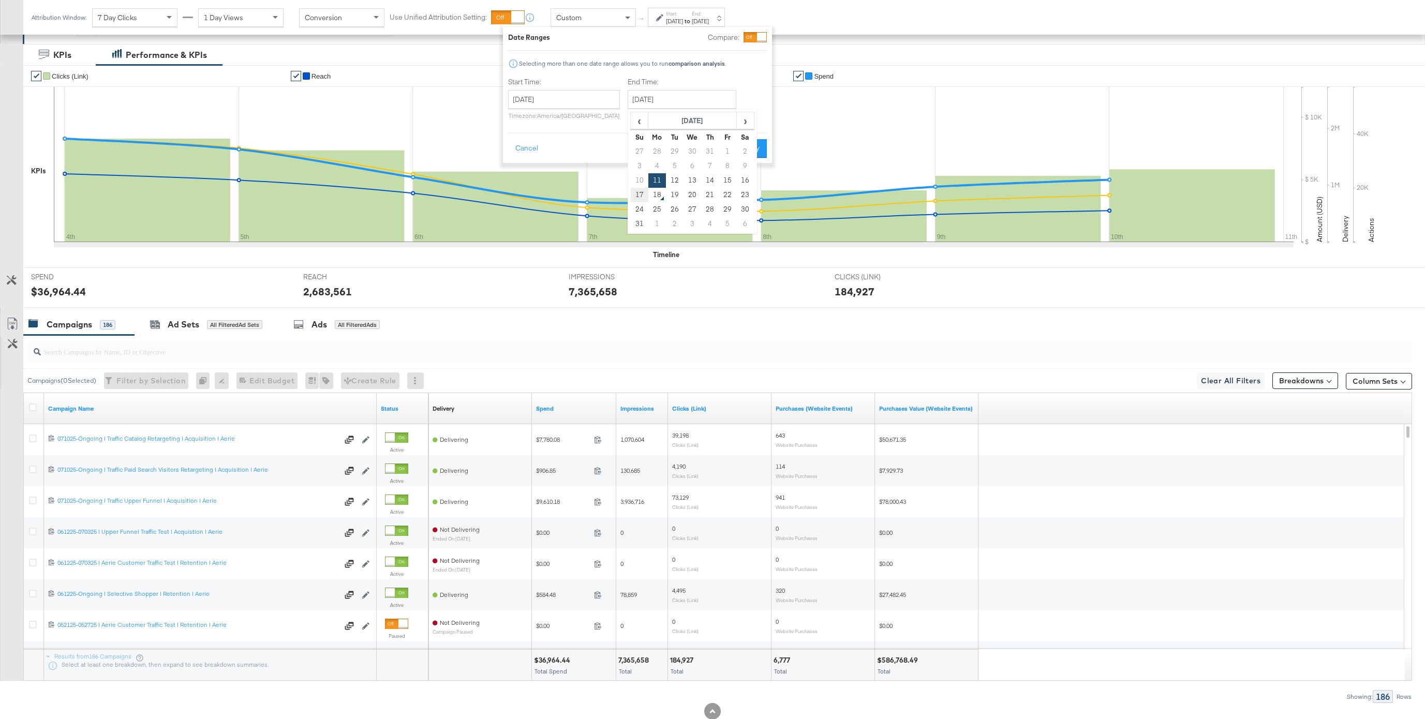
click at [641, 193] on td "17" at bounding box center [640, 195] width 18 height 14
type input "[DATE]"
click at [753, 153] on button "Apply" at bounding box center [750, 148] width 33 height 19
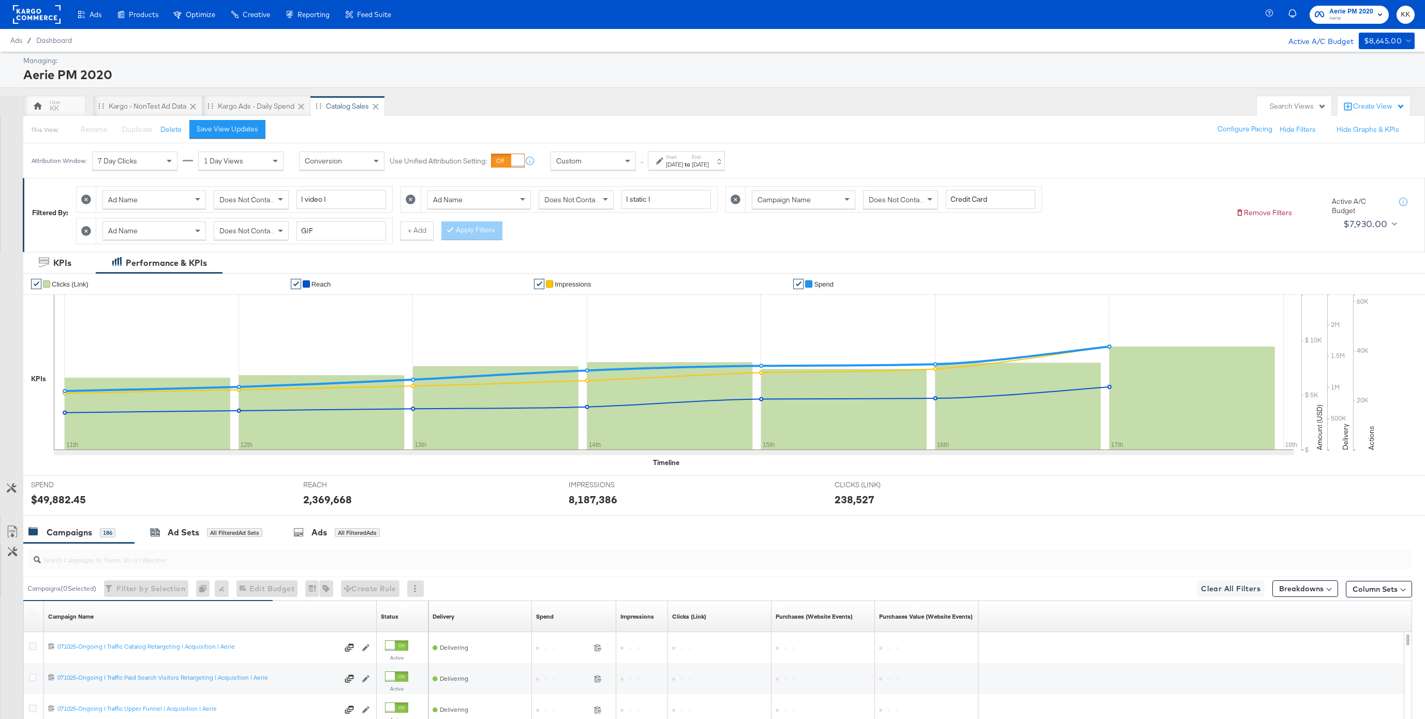
scroll to position [237, 0]
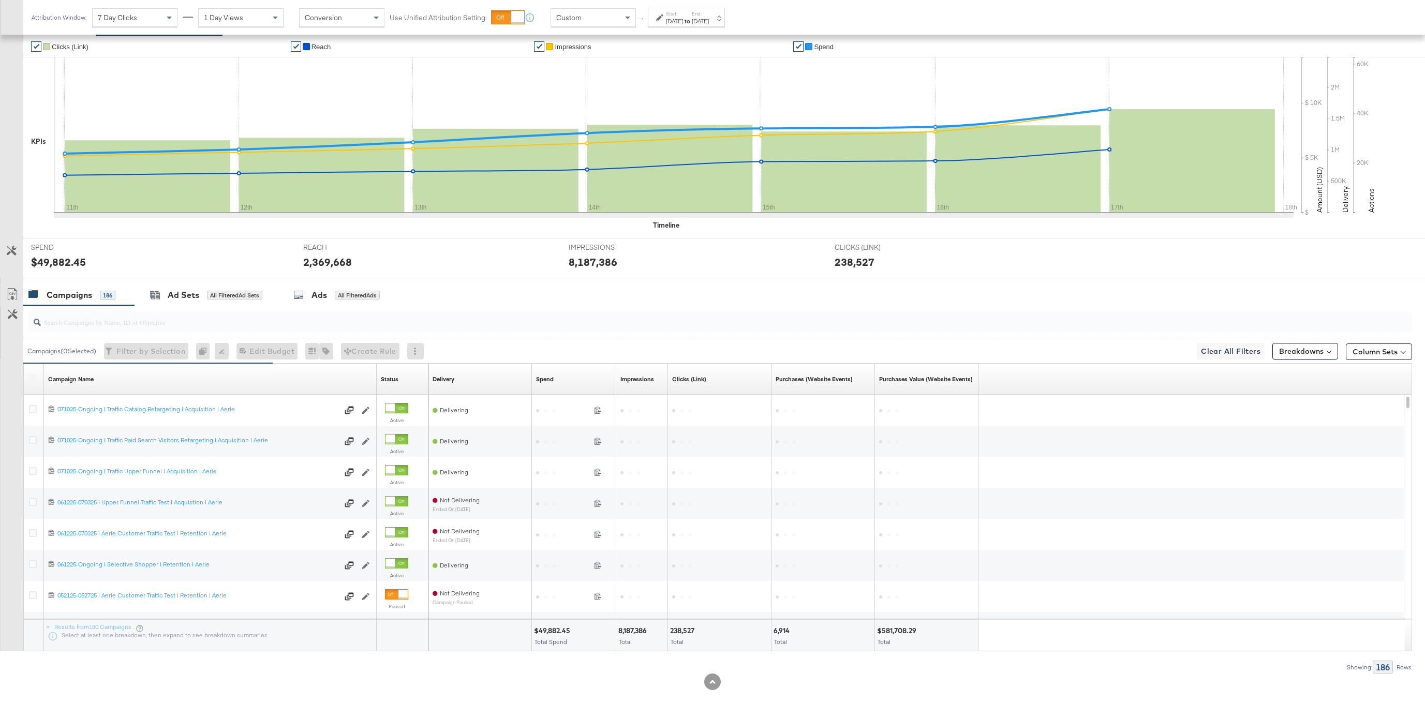
click at [557, 540] on div "$49,882.45" at bounding box center [553, 631] width 39 height 10
copy div "$49,882.45"
click at [633, 540] on div "8,187,386" at bounding box center [634, 631] width 32 height 10
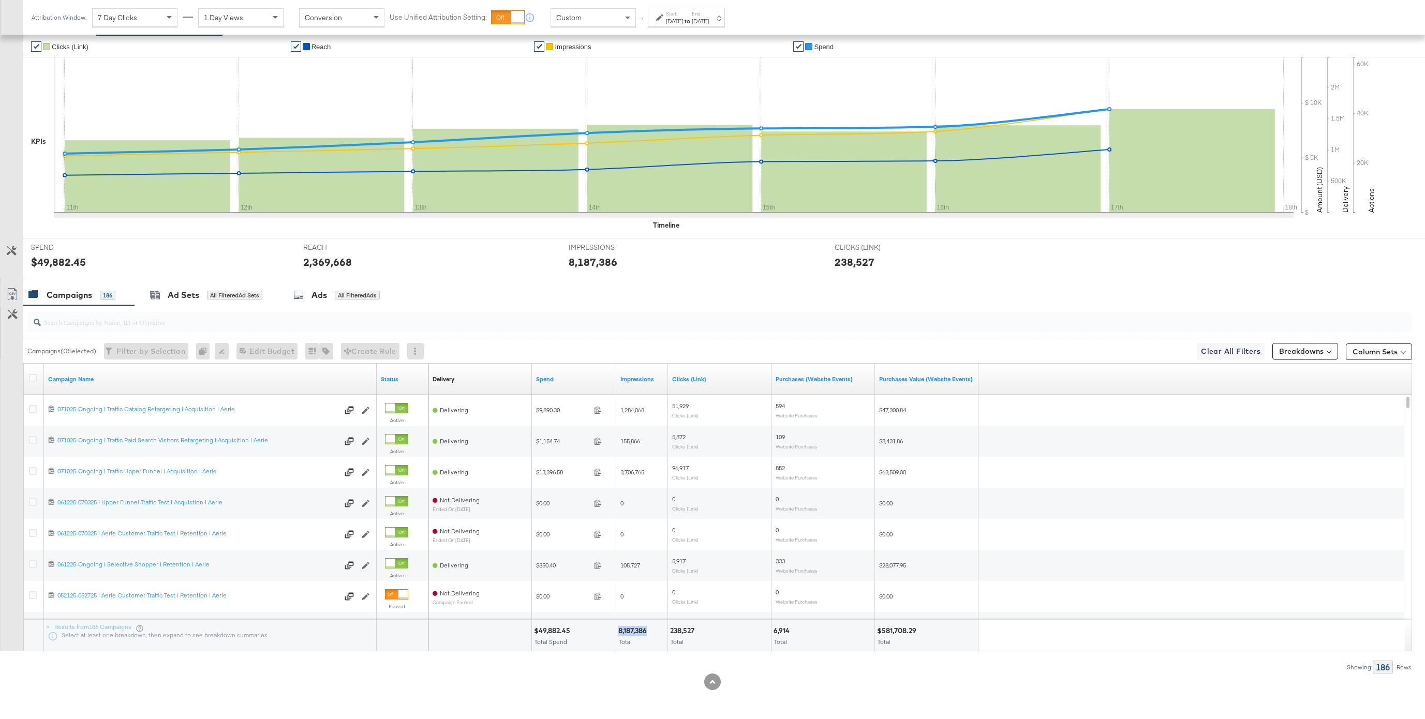
click at [633, 540] on div "8,187,386" at bounding box center [634, 631] width 32 height 10
copy div "8,187,386"
click at [687, 540] on div "238,527" at bounding box center [683, 631] width 27 height 10
copy div "238,527"
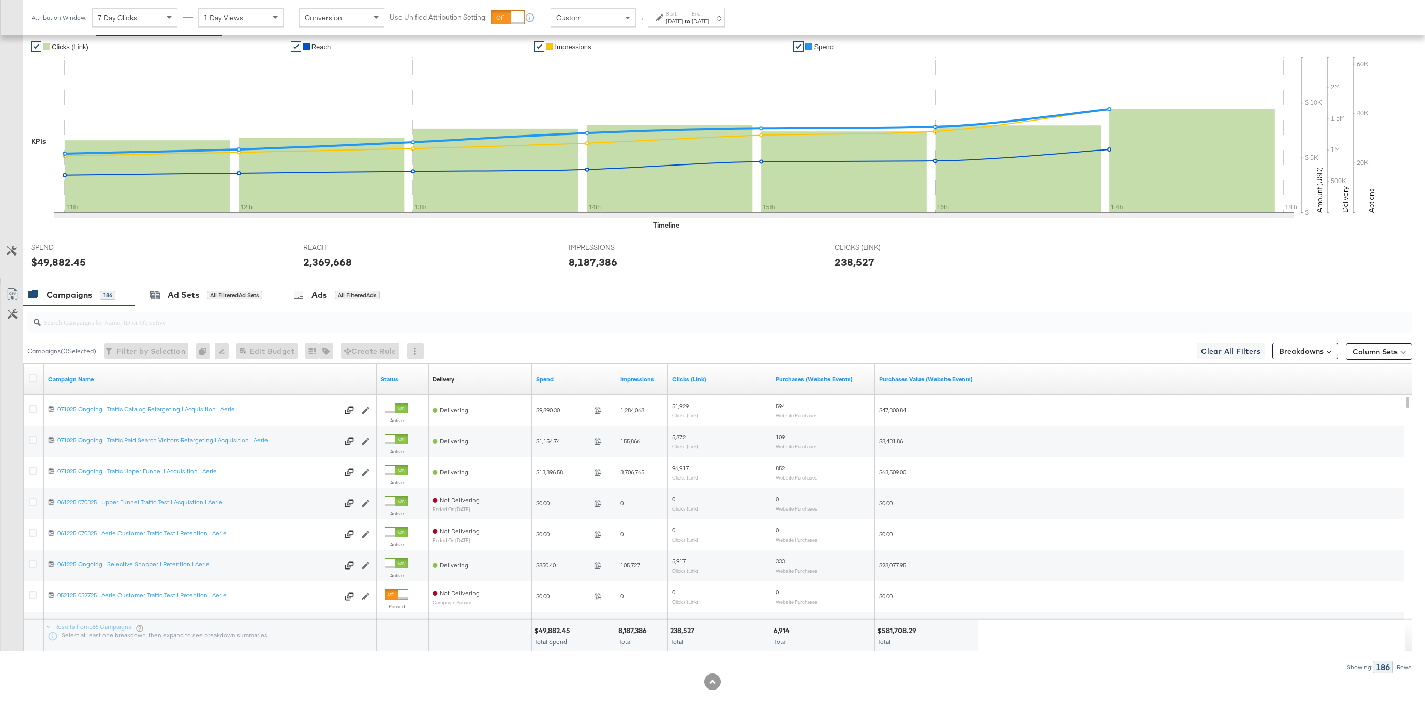
click at [781, 540] on div "6,914" at bounding box center [782, 631] width 19 height 10
copy div "6,914"
click at [900, 540] on div "$581,708.29 Total" at bounding box center [926, 635] width 103 height 31
click at [900, 540] on div "$581,708.29" at bounding box center [898, 631] width 42 height 10
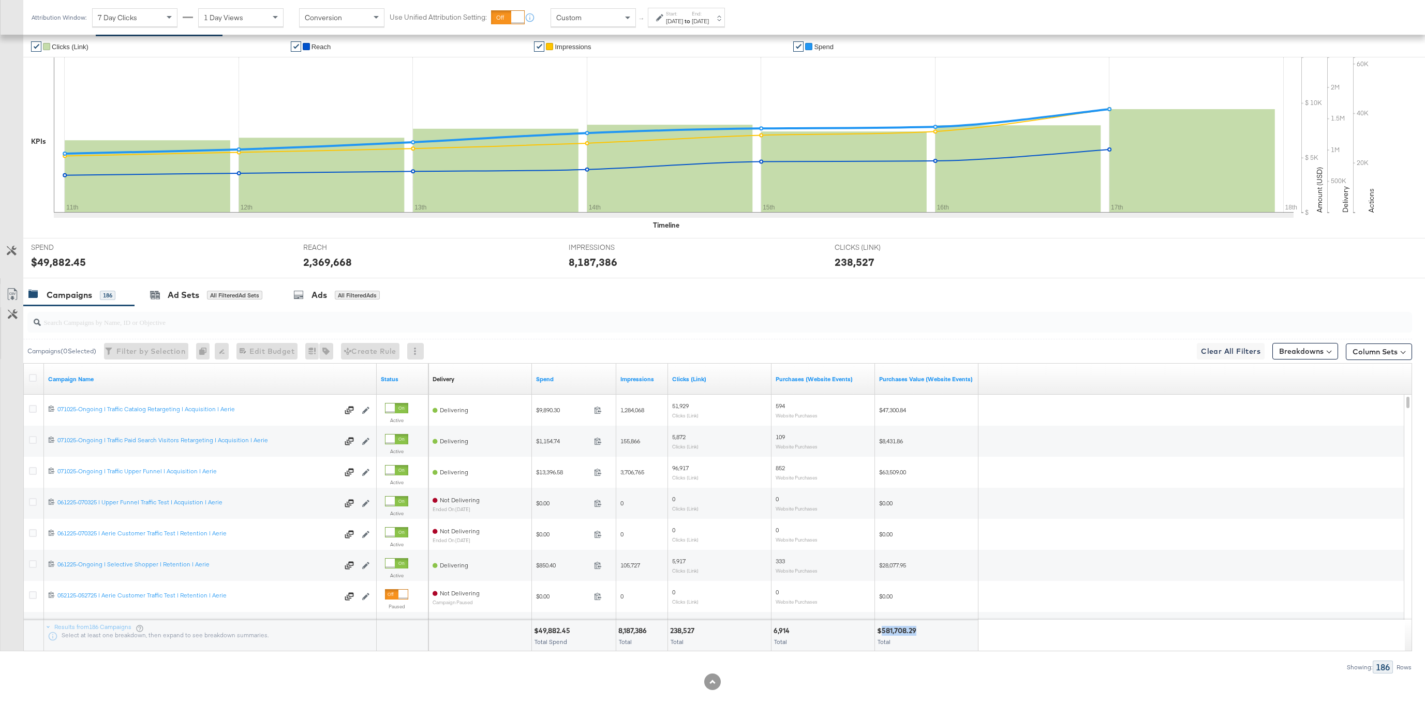
click at [900, 540] on div "$581,708.29" at bounding box center [898, 631] width 42 height 10
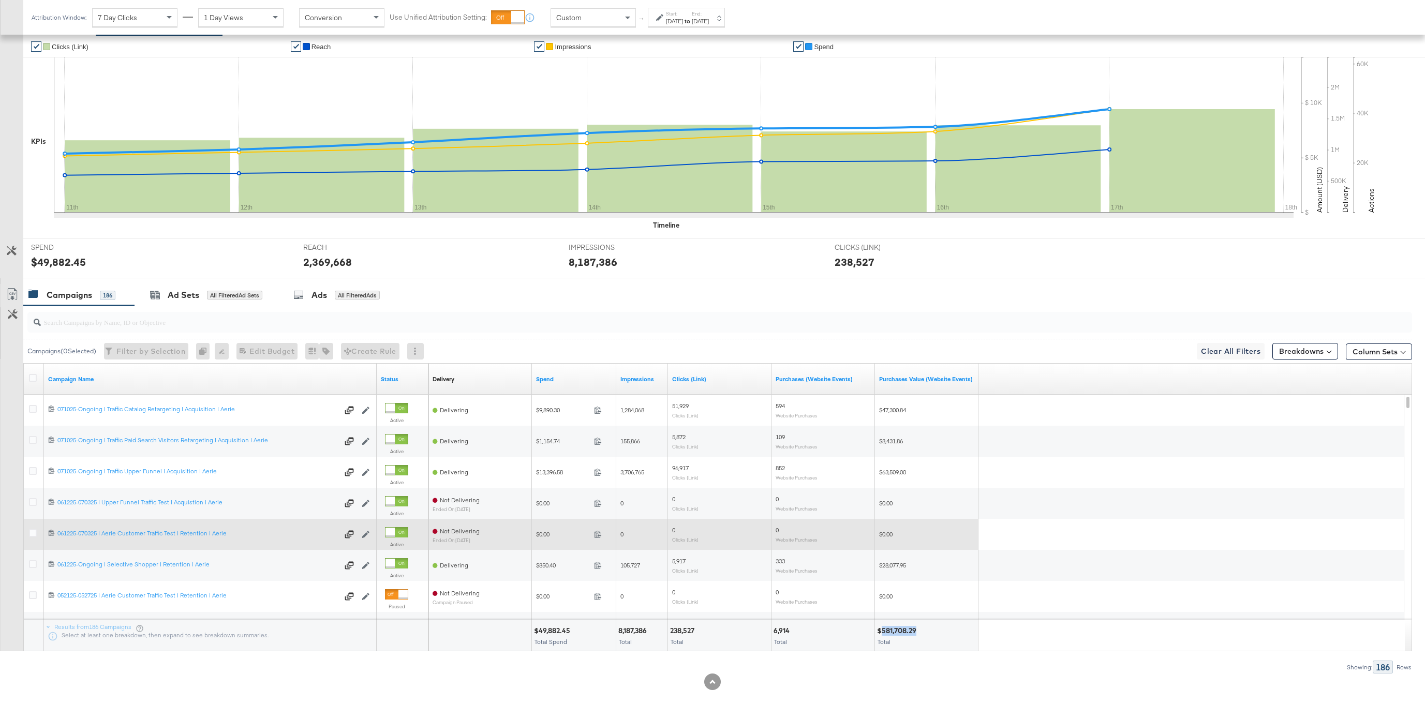
copy div "581,708.29"
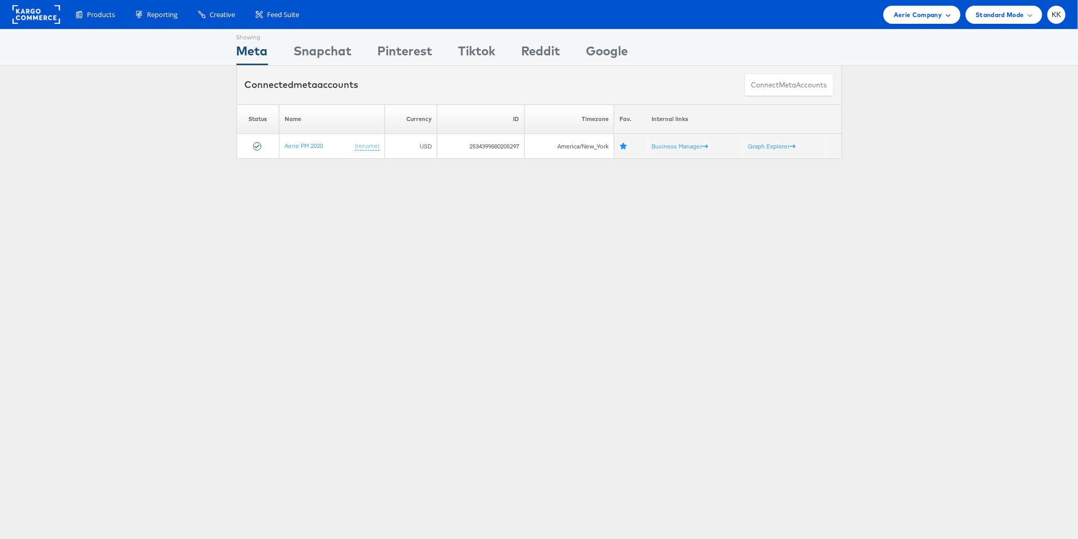
click at [918, 22] on div "Aerie Company" at bounding box center [921, 15] width 77 height 18
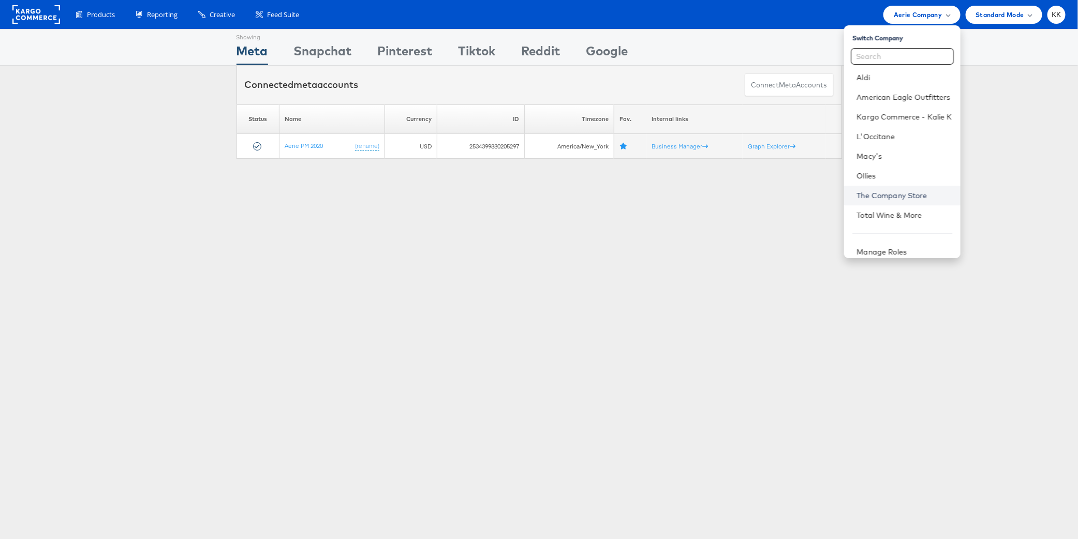
click at [904, 198] on link "The Company Store" at bounding box center [903, 195] width 95 height 10
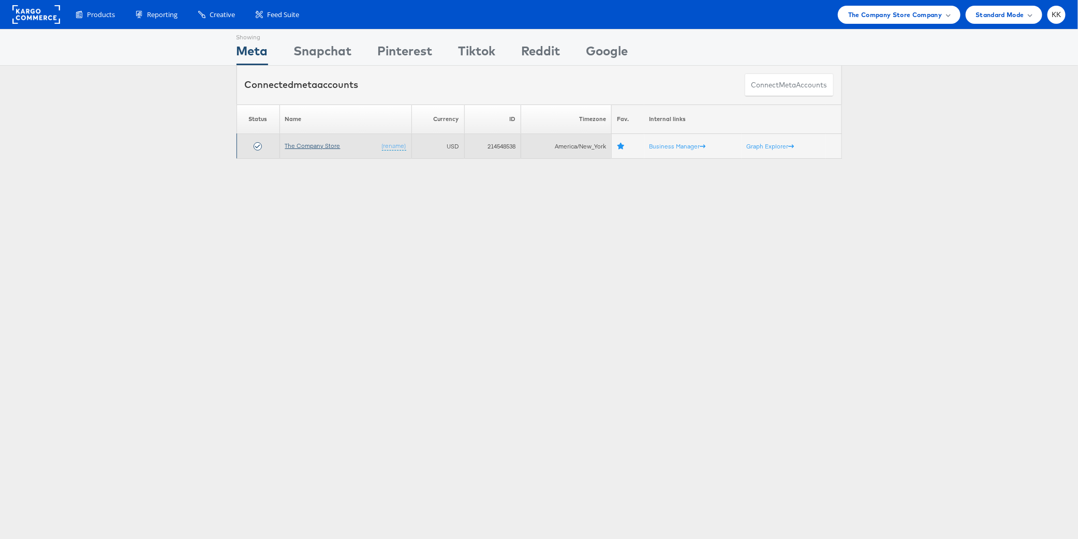
click at [318, 144] on link "The Company Store" at bounding box center [312, 146] width 55 height 8
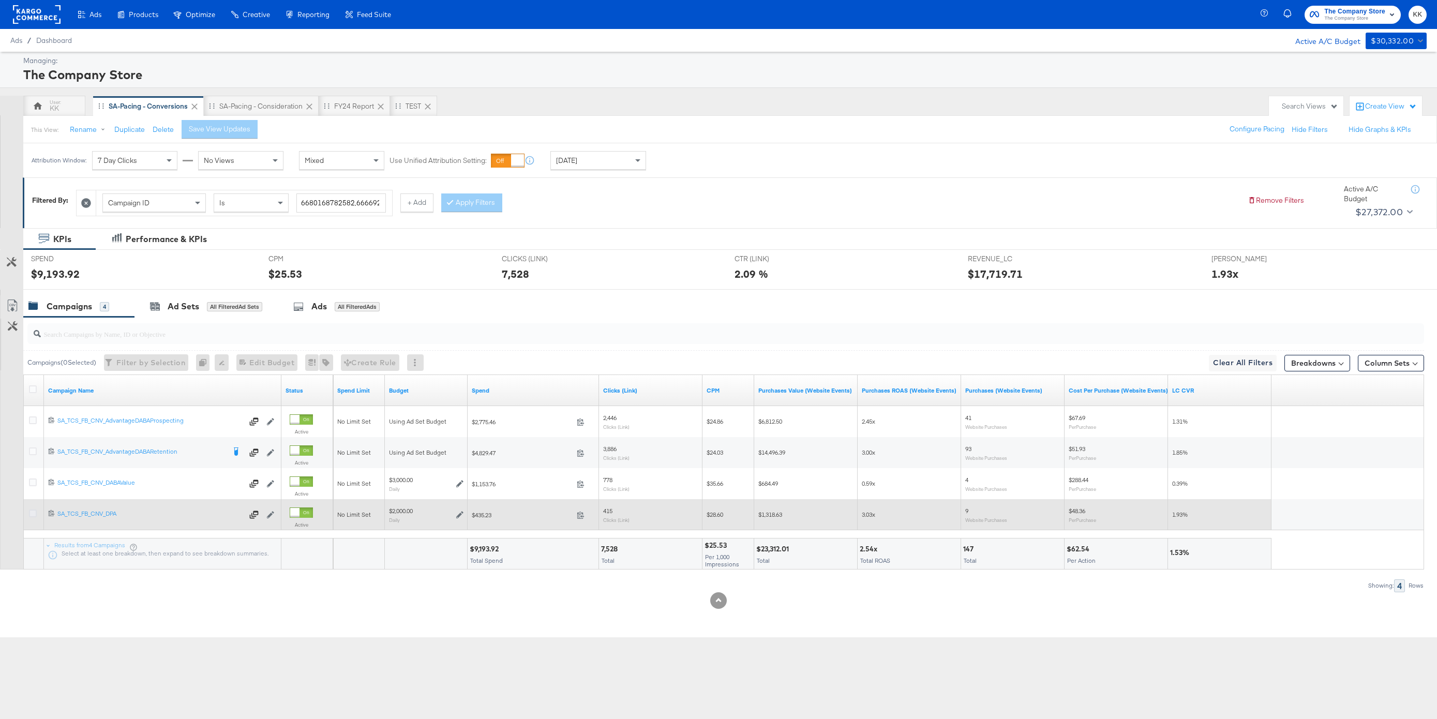
click at [36, 516] on icon at bounding box center [33, 514] width 8 height 8
click at [0, 0] on input "checkbox" at bounding box center [0, 0] width 0 height 0
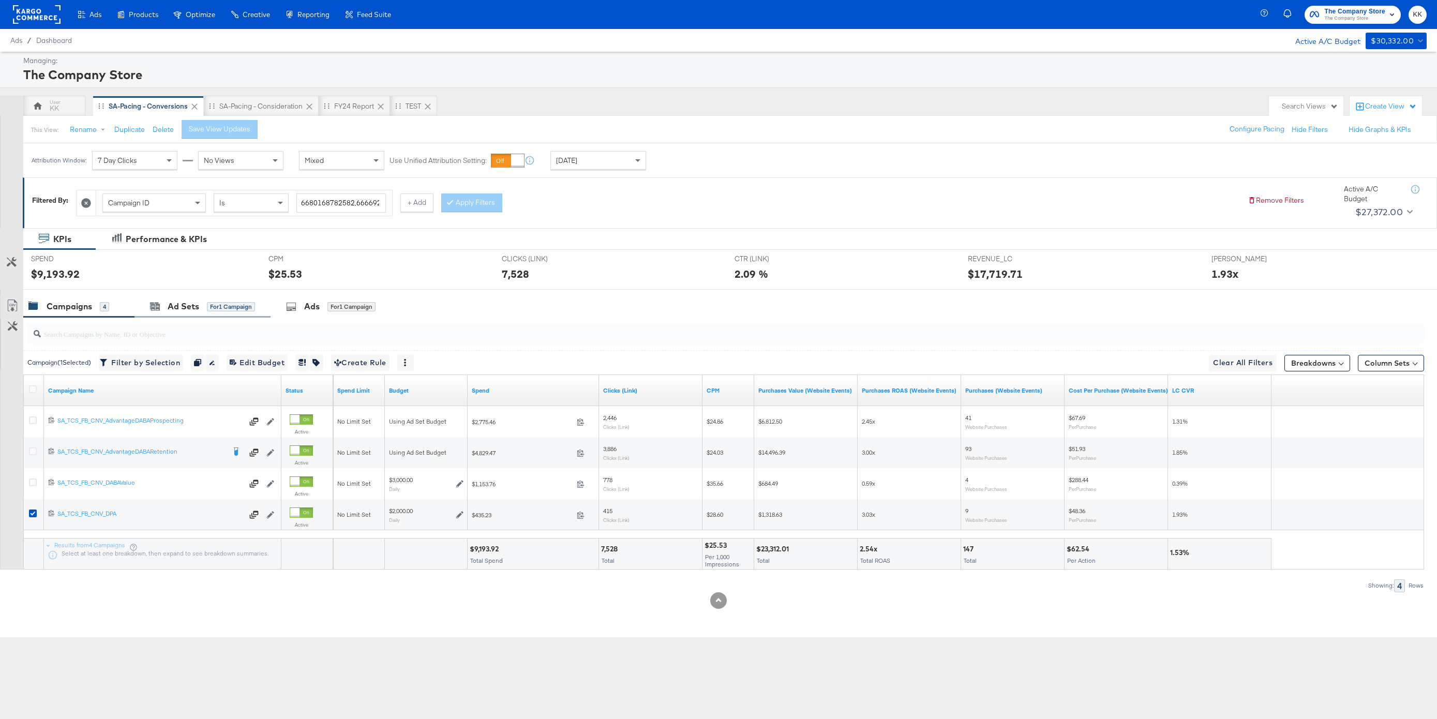
click at [193, 295] on div "Ad Sets for 1 Campaign" at bounding box center [203, 306] width 136 height 22
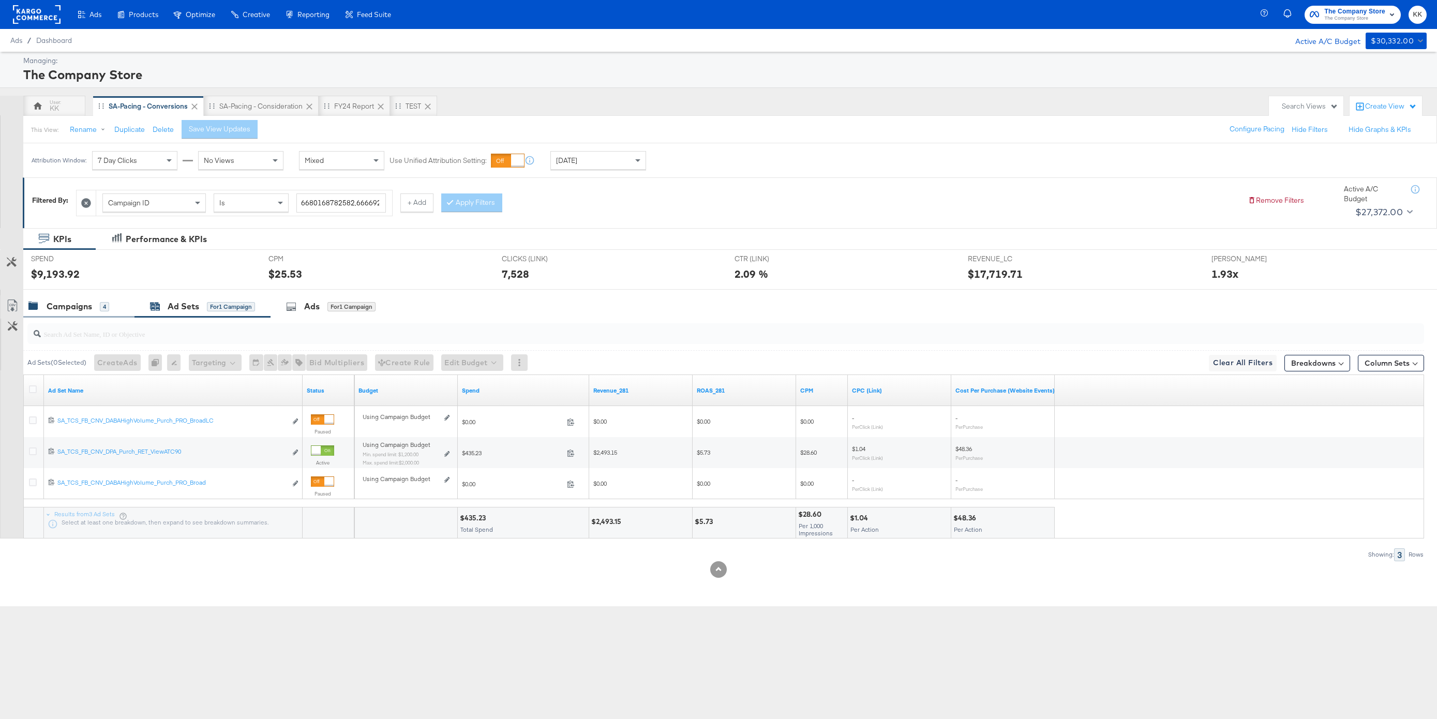
click at [47, 302] on div "Campaigns" at bounding box center [70, 307] width 46 height 12
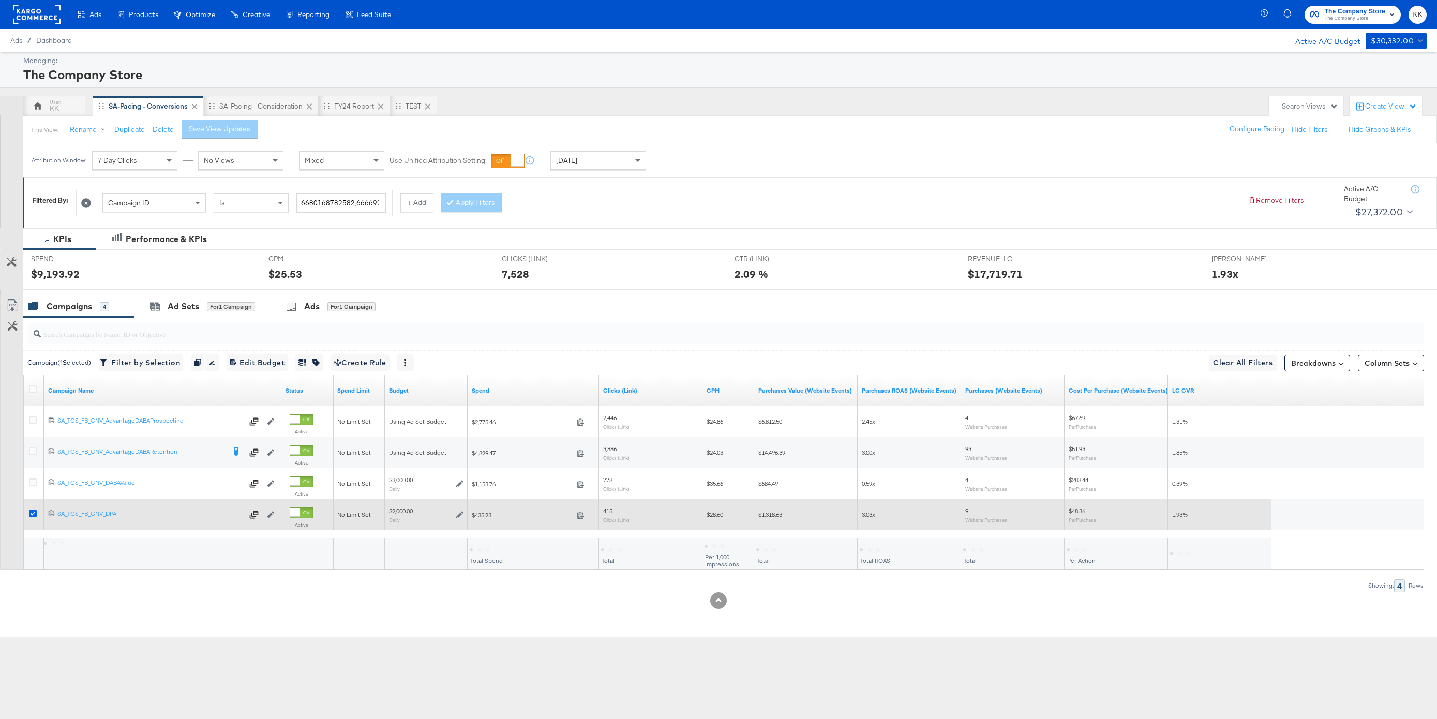
click at [33, 514] on icon at bounding box center [33, 514] width 8 height 8
click at [0, 0] on input "checkbox" at bounding box center [0, 0] width 0 height 0
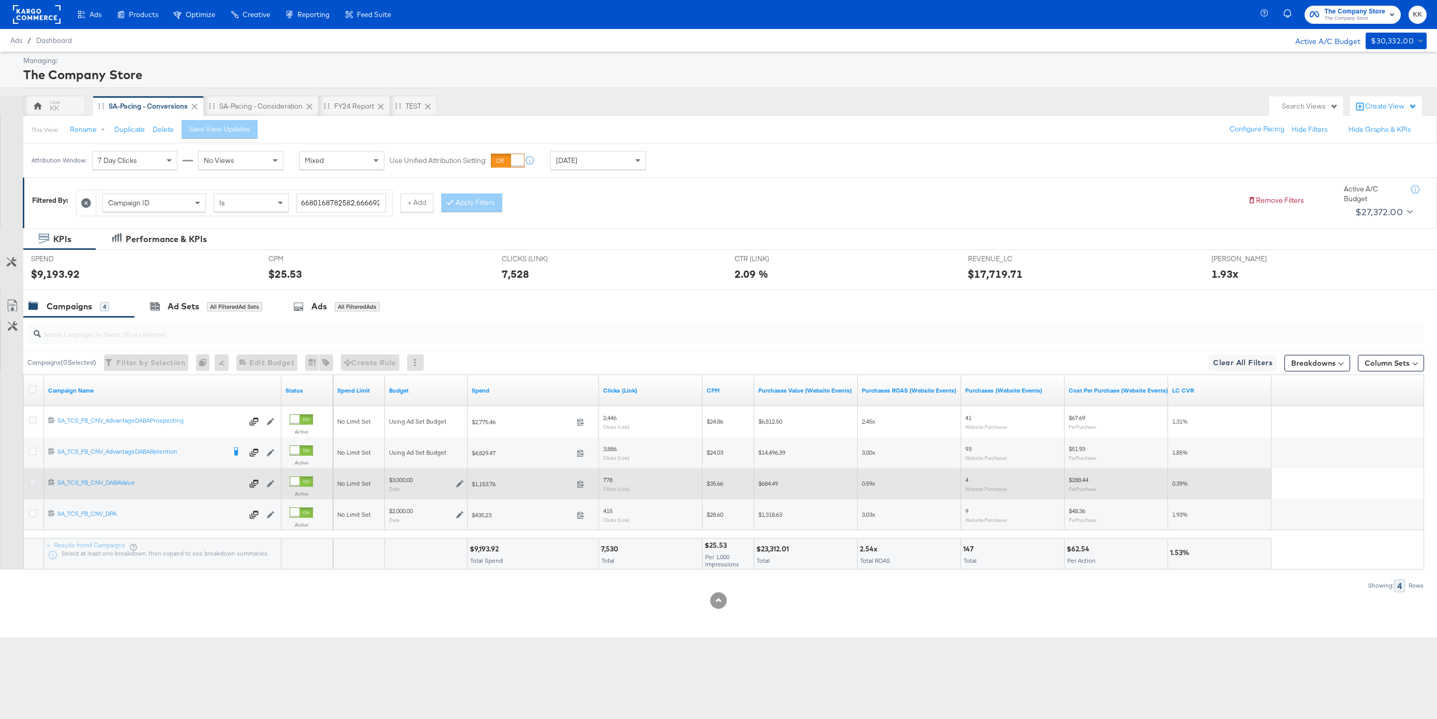
click at [33, 485] on icon at bounding box center [33, 483] width 8 height 8
click at [0, 0] on input "checkbox" at bounding box center [0, 0] width 0 height 0
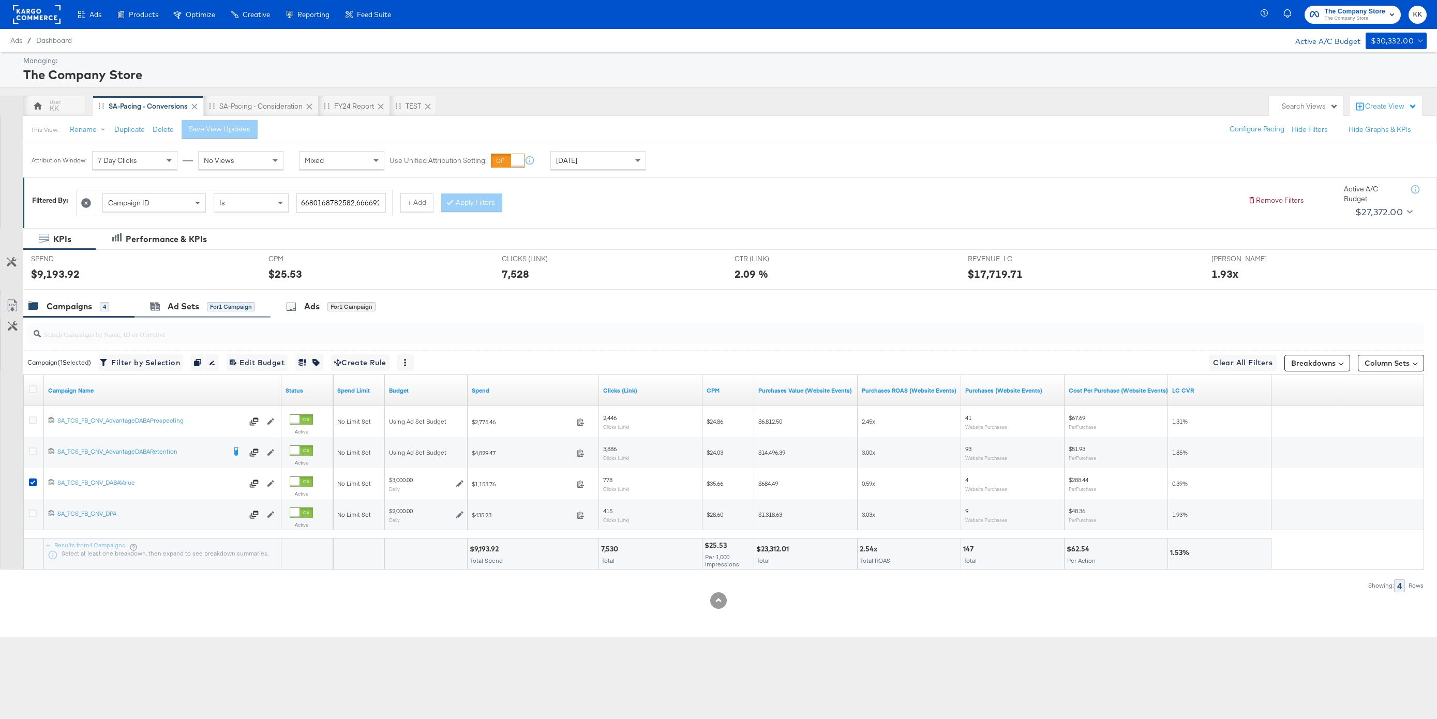
click at [204, 297] on div "Ad Sets for 1 Campaign" at bounding box center [203, 306] width 136 height 22
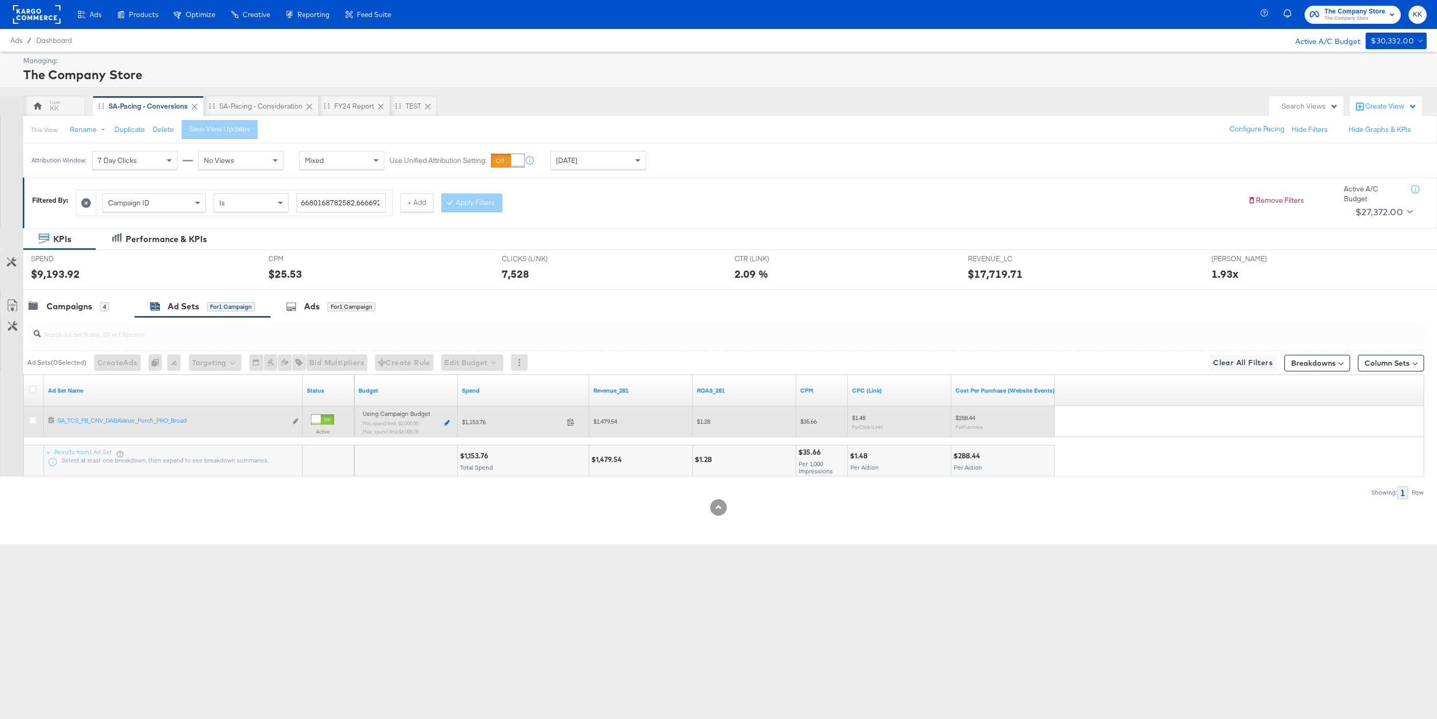
click at [445, 423] on icon at bounding box center [446, 423] width 5 height 6
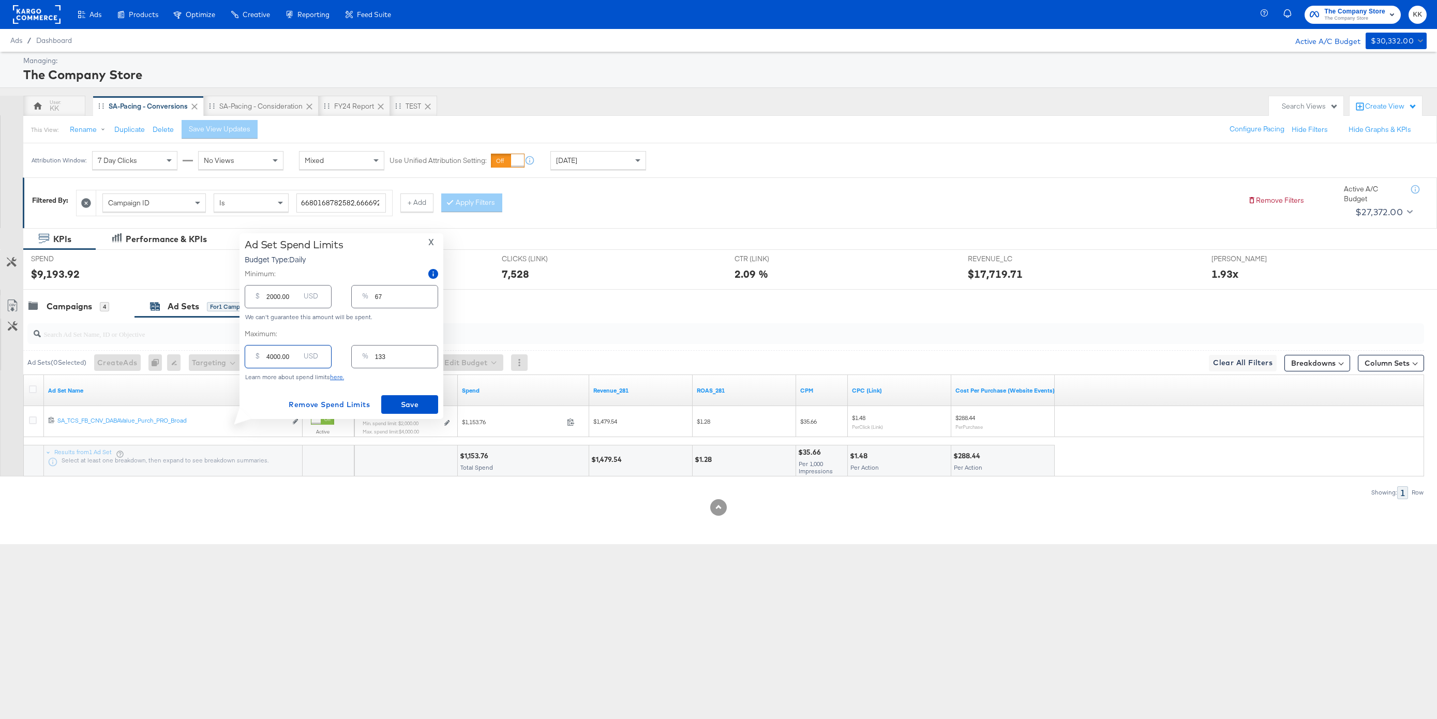
click at [271, 353] on input "4000.00" at bounding box center [282, 352] width 33 height 22
type input "000.00"
type input "0"
type input "2000.00"
type input "67"
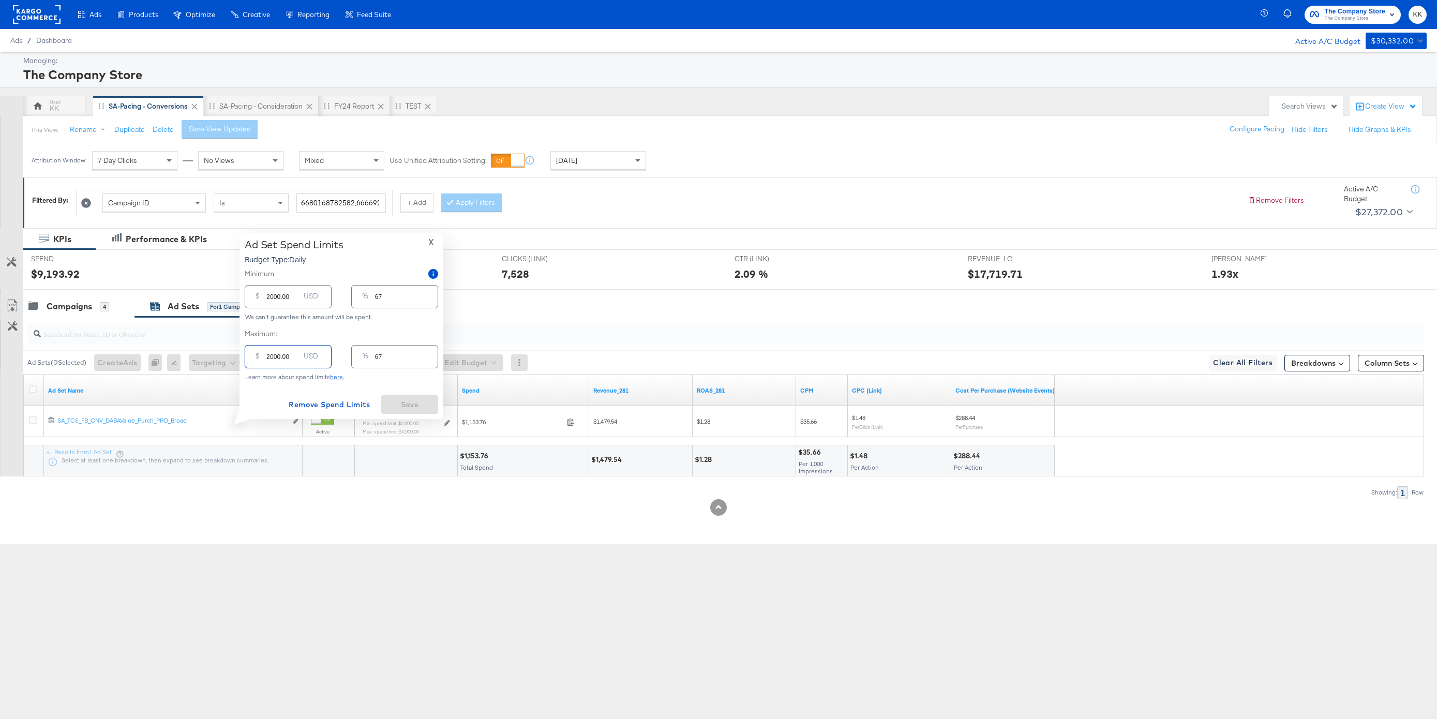
type input "2000.00"
click at [271, 299] on input "2000.00" at bounding box center [282, 292] width 33 height 22
type input "000.00"
type input "0"
type input "1000.00"
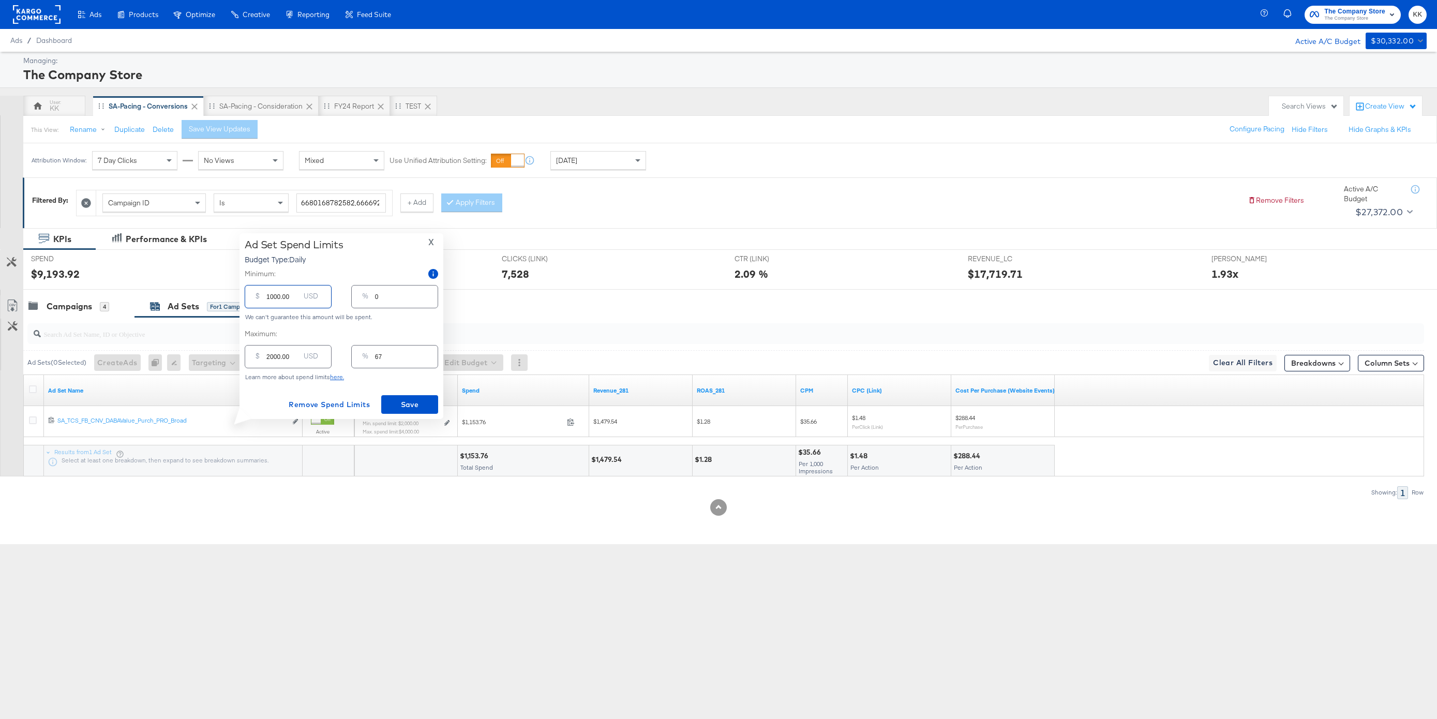
type input "33"
type input "17000.00"
type input "567"
type input "1700.00"
type input "57"
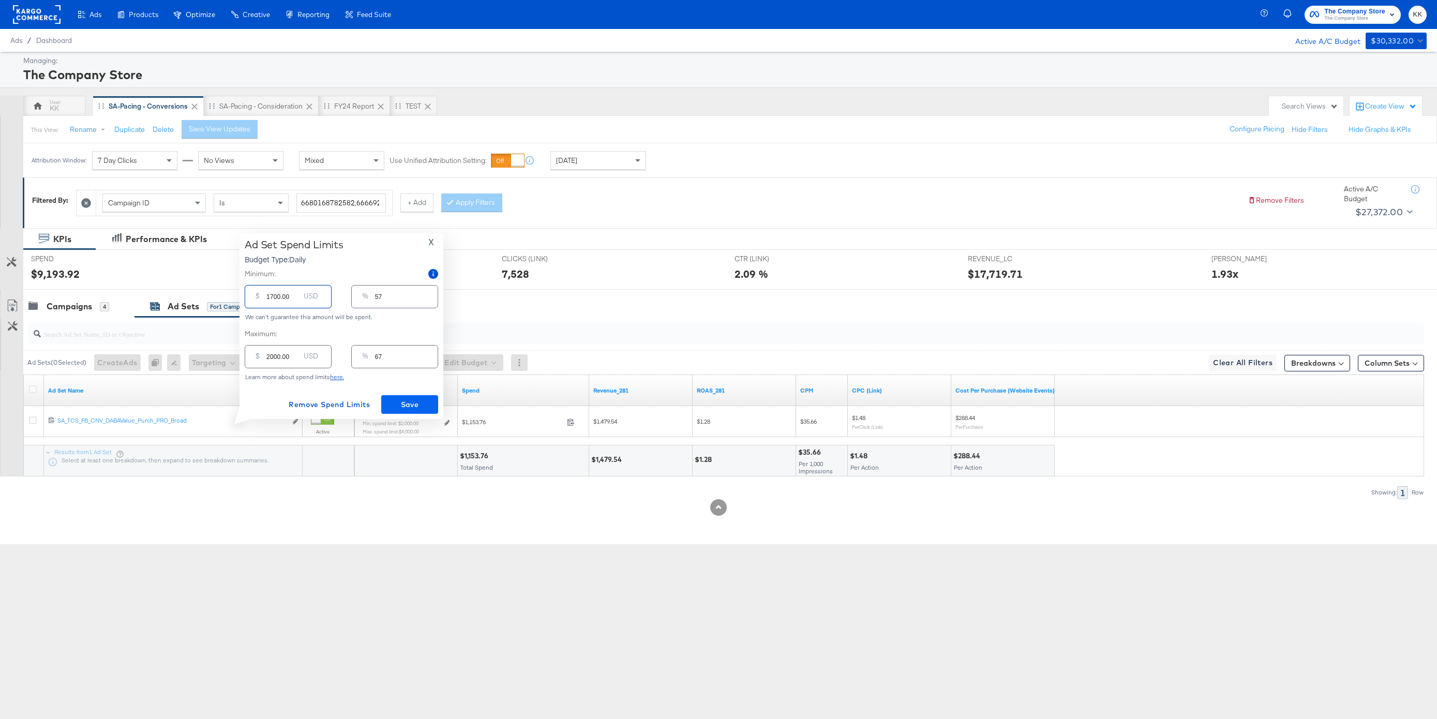
type input "1700.00"
click at [426, 407] on span "Save" at bounding box center [409, 404] width 49 height 13
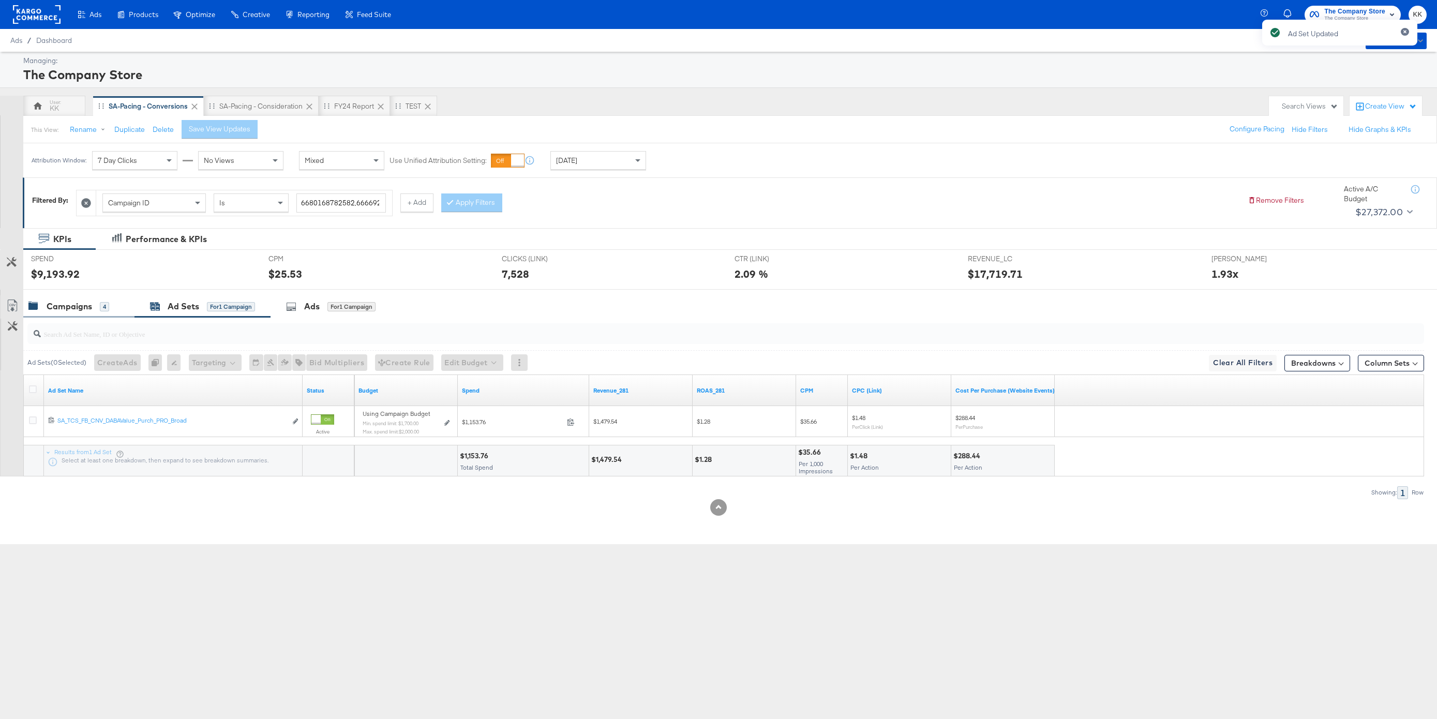
click at [54, 308] on div "Campaigns" at bounding box center [70, 307] width 46 height 12
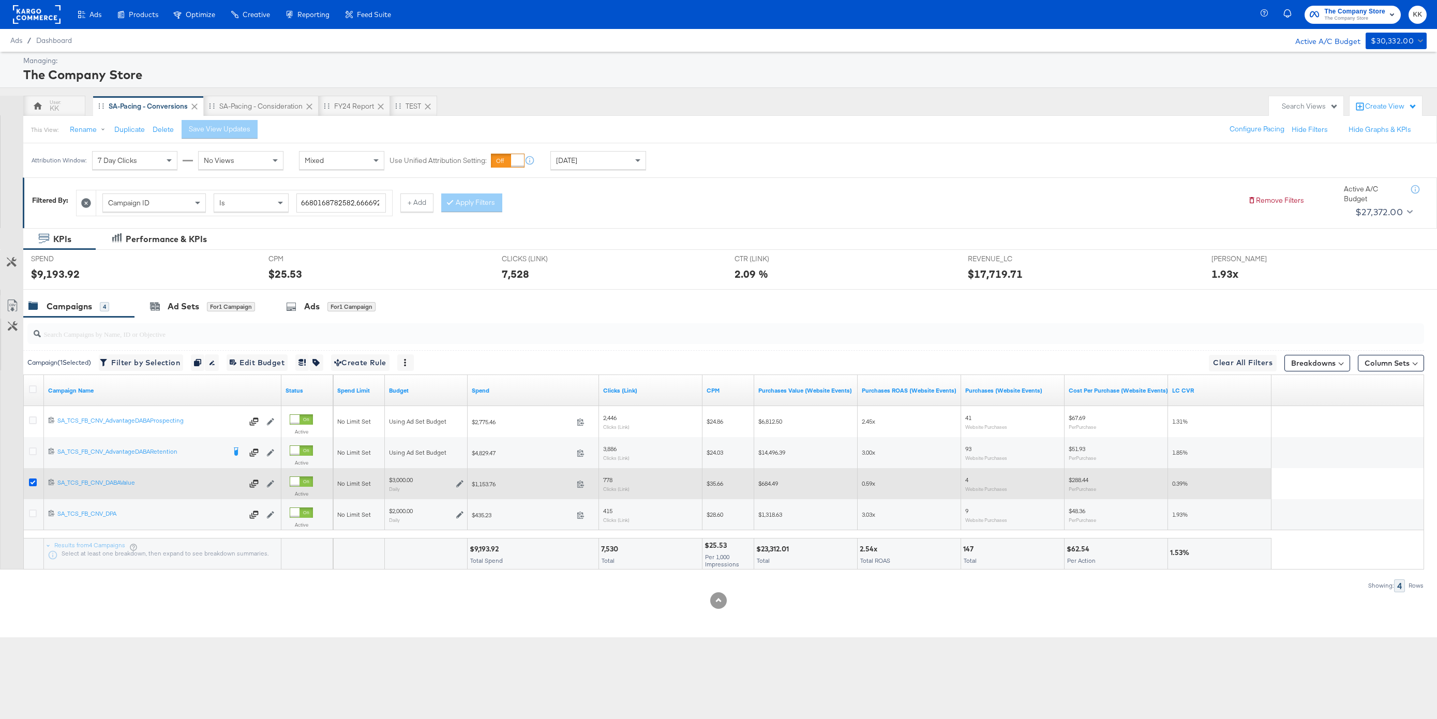
click at [35, 480] on icon at bounding box center [33, 483] width 8 height 8
click at [0, 0] on input "checkbox" at bounding box center [0, 0] width 0 height 0
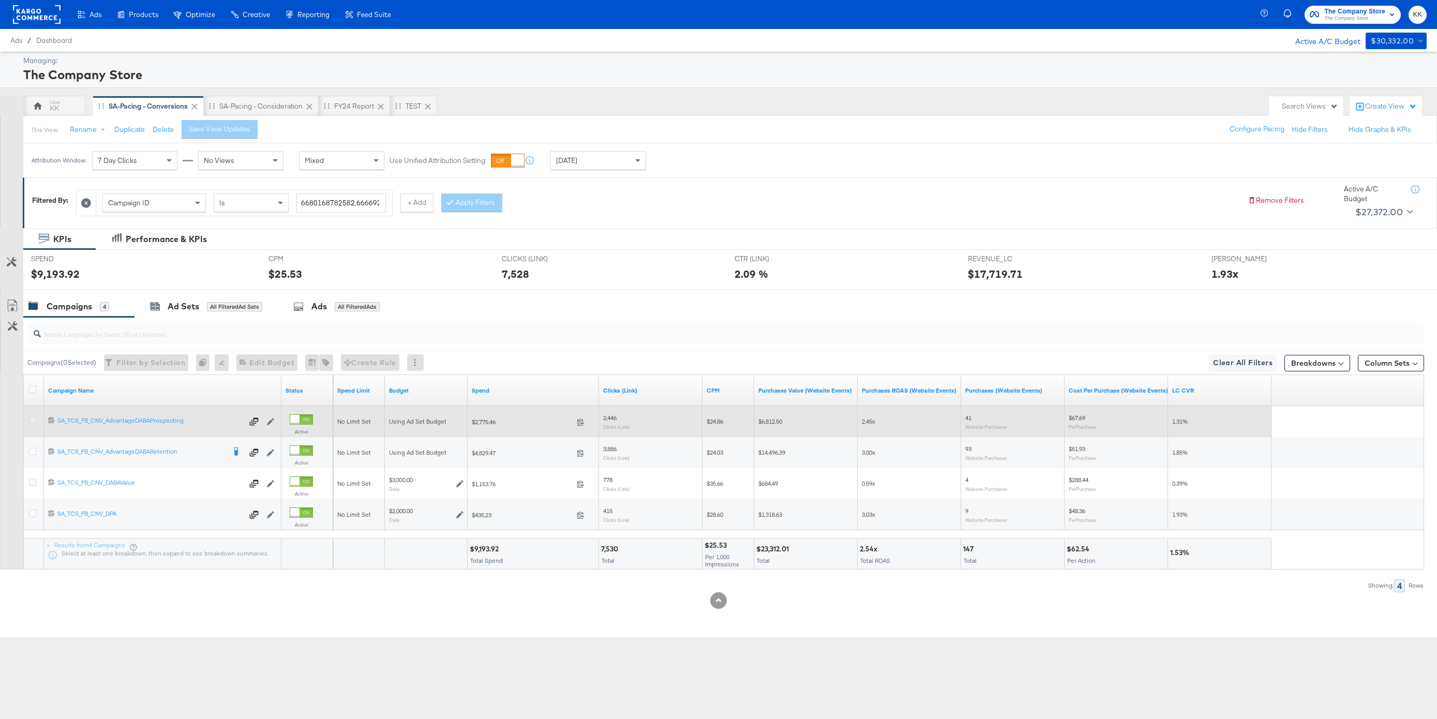
click at [35, 419] on icon at bounding box center [33, 420] width 8 height 8
click at [0, 0] on input "checkbox" at bounding box center [0, 0] width 0 height 0
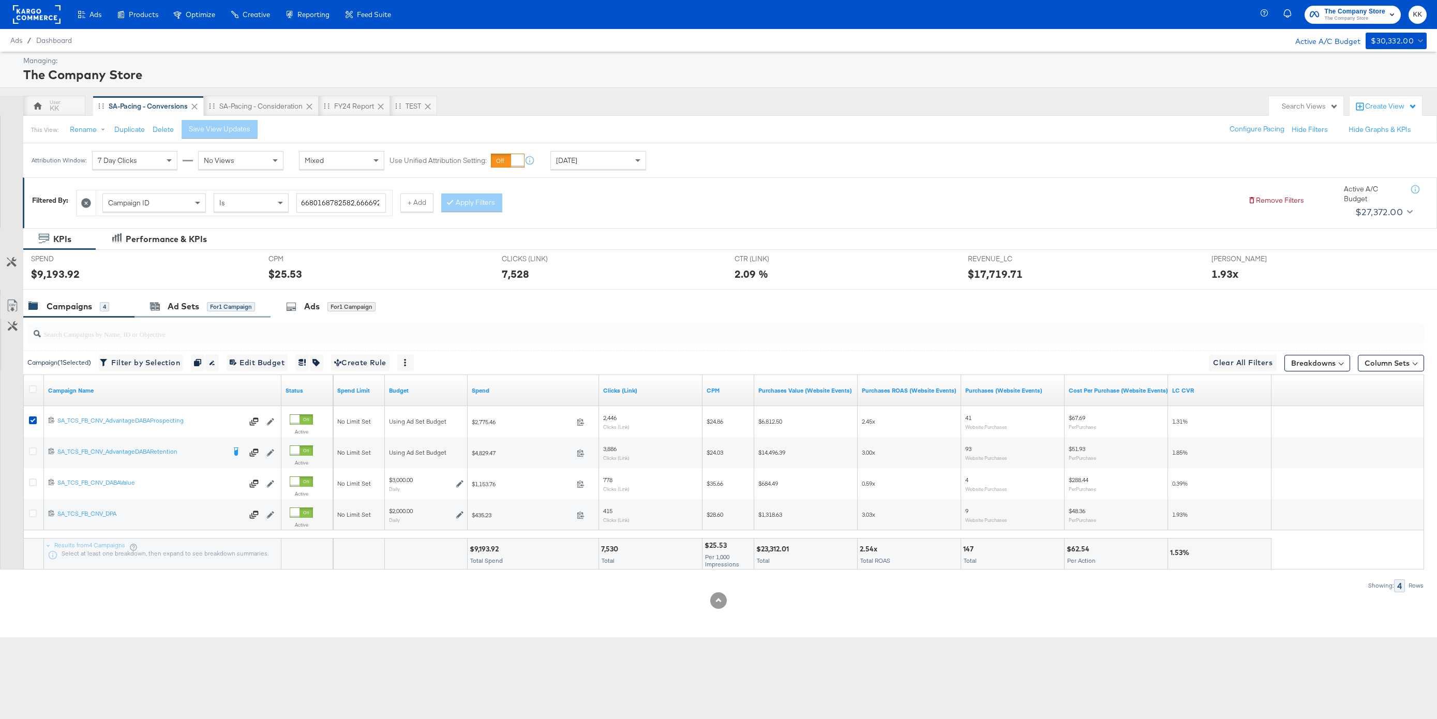
click at [201, 296] on div "Ad Sets for 1 Campaign" at bounding box center [203, 306] width 136 height 22
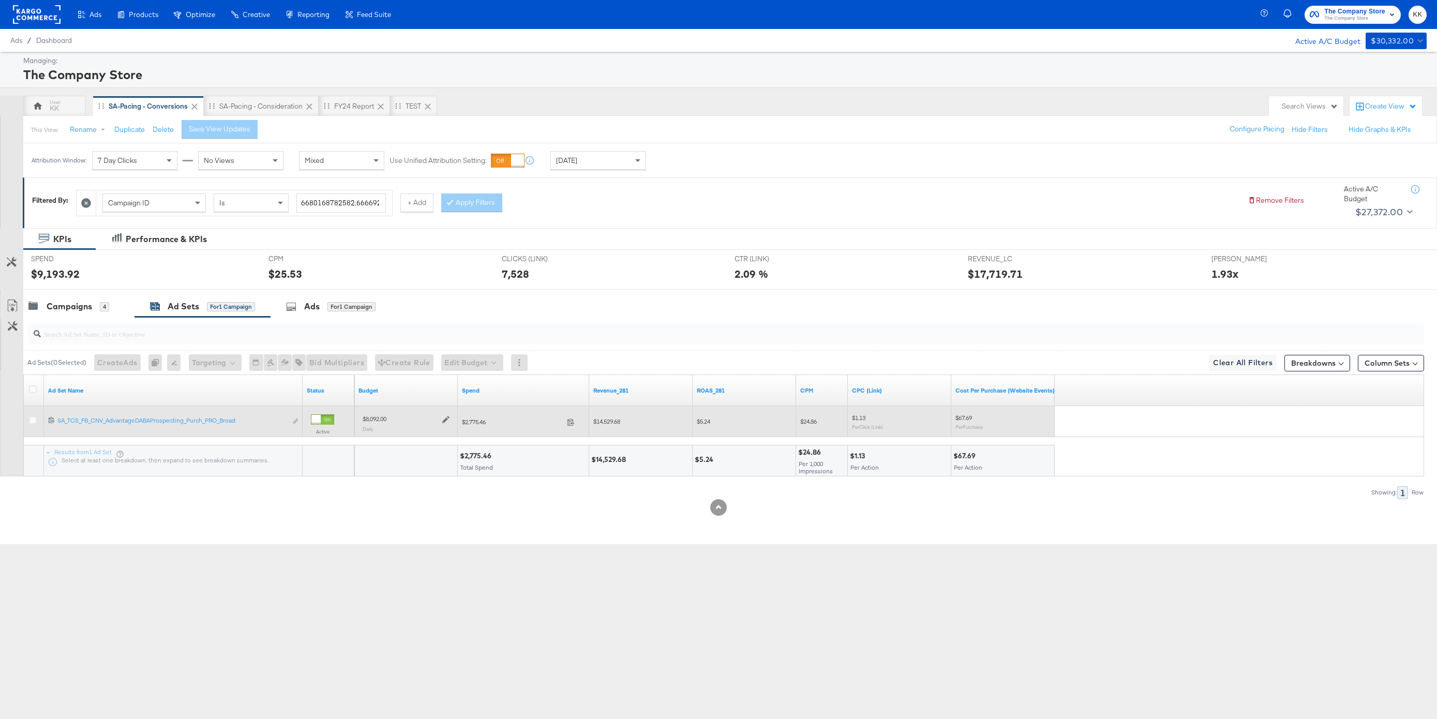
click at [447, 420] on icon at bounding box center [445, 419] width 7 height 7
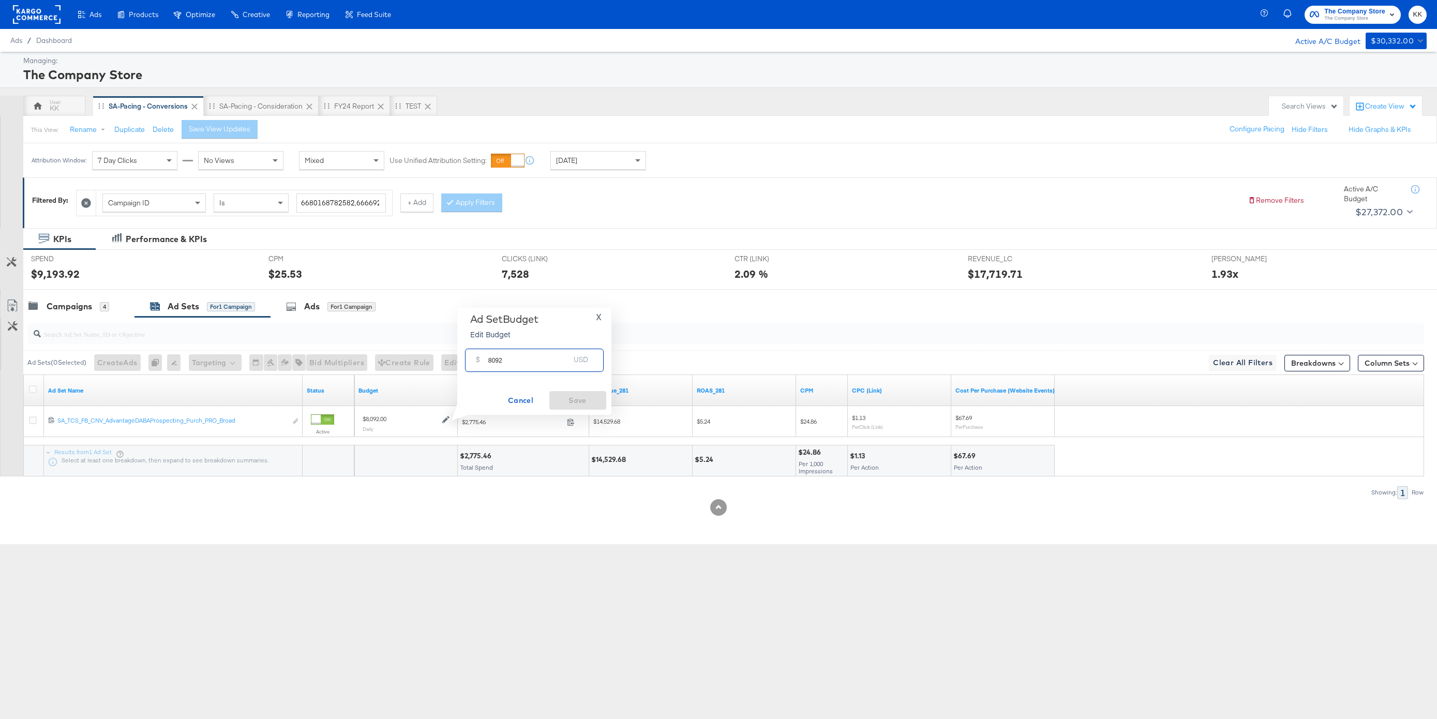
drag, startPoint x: 507, startPoint y: 366, endPoint x: 473, endPoint y: 365, distance: 34.7
click at [473, 365] on div "$ 8092 USD" at bounding box center [534, 360] width 139 height 23
type input "7000"
click at [574, 404] on span "Save" at bounding box center [578, 400] width 49 height 13
click at [83, 296] on div "Campaigns 4" at bounding box center [78, 306] width 111 height 22
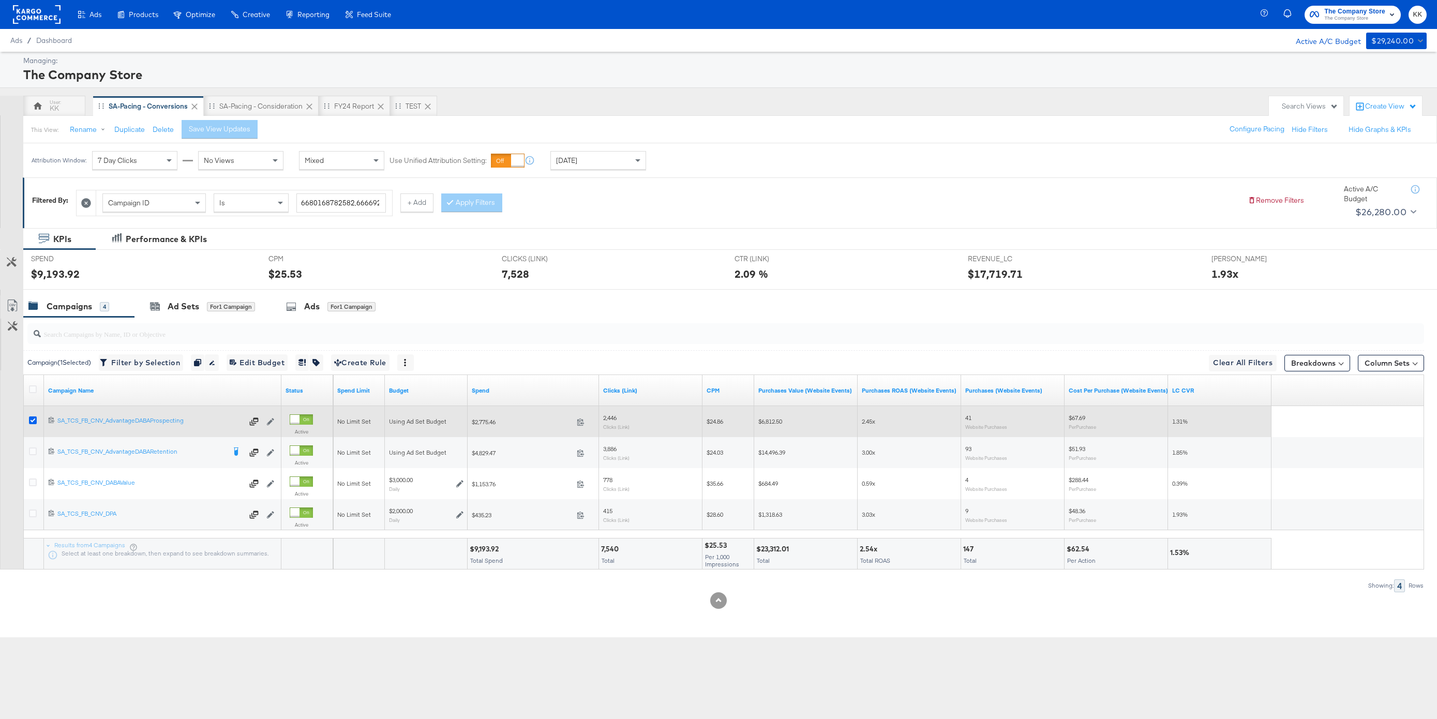
click at [35, 418] on icon at bounding box center [33, 420] width 8 height 8
click at [0, 0] on input "checkbox" at bounding box center [0, 0] width 0 height 0
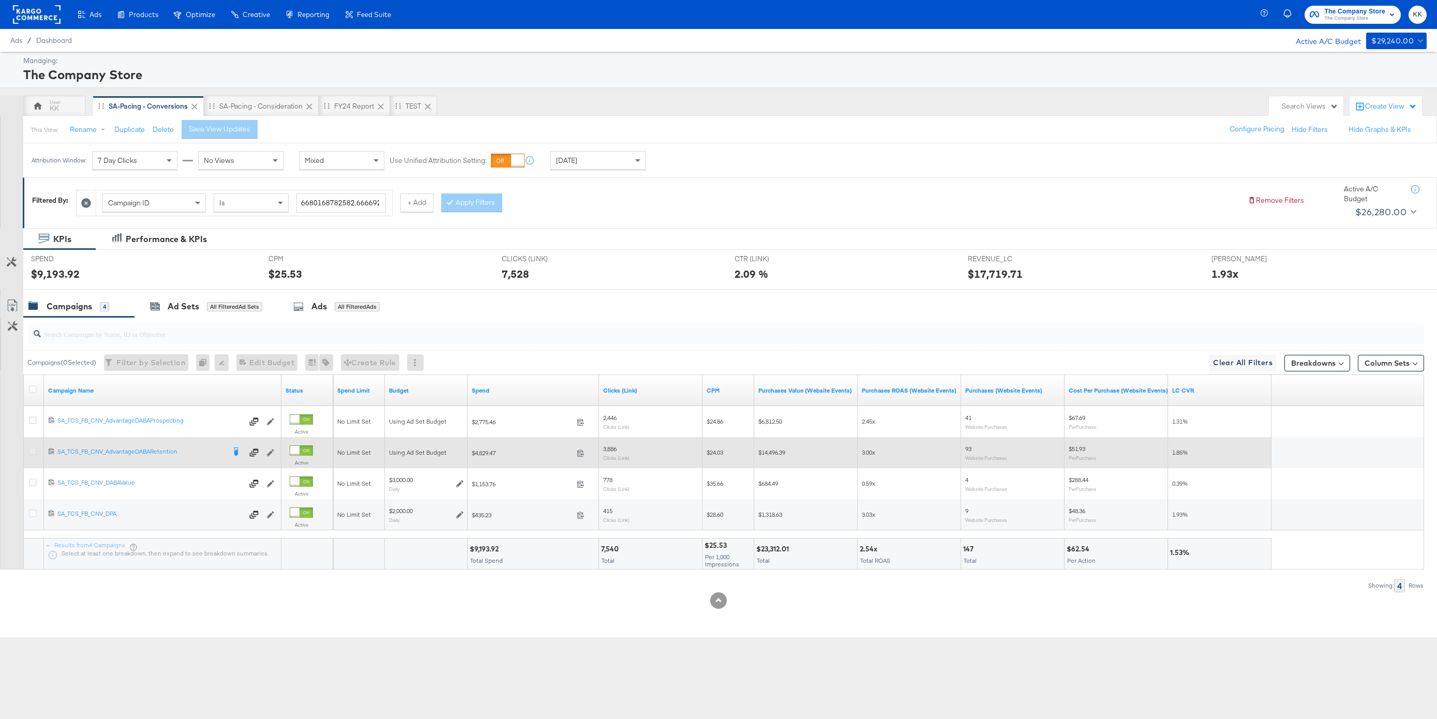
click at [32, 449] on icon at bounding box center [33, 451] width 8 height 8
click at [0, 0] on input "checkbox" at bounding box center [0, 0] width 0 height 0
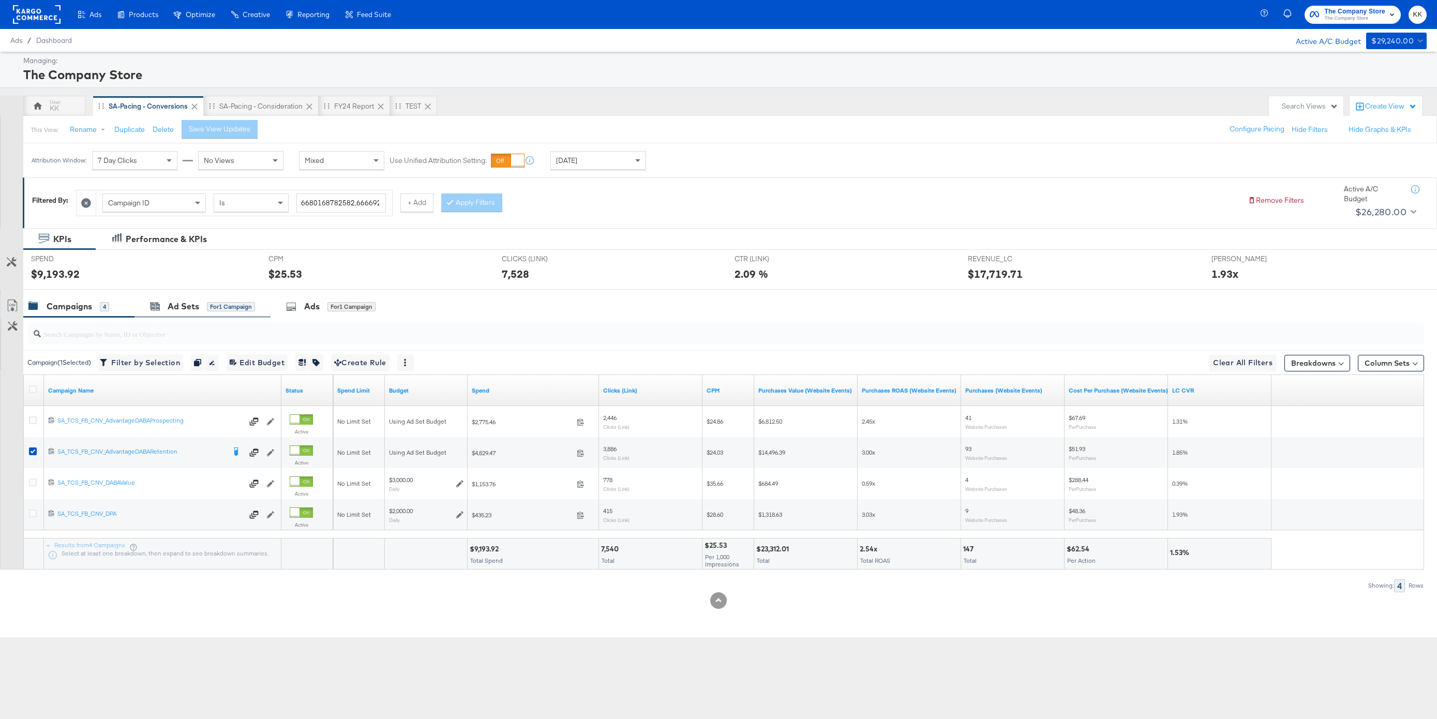
click at [177, 300] on div "Ad Sets for 1 Campaign" at bounding box center [203, 306] width 136 height 22
